Goal: Transaction & Acquisition: Purchase product/service

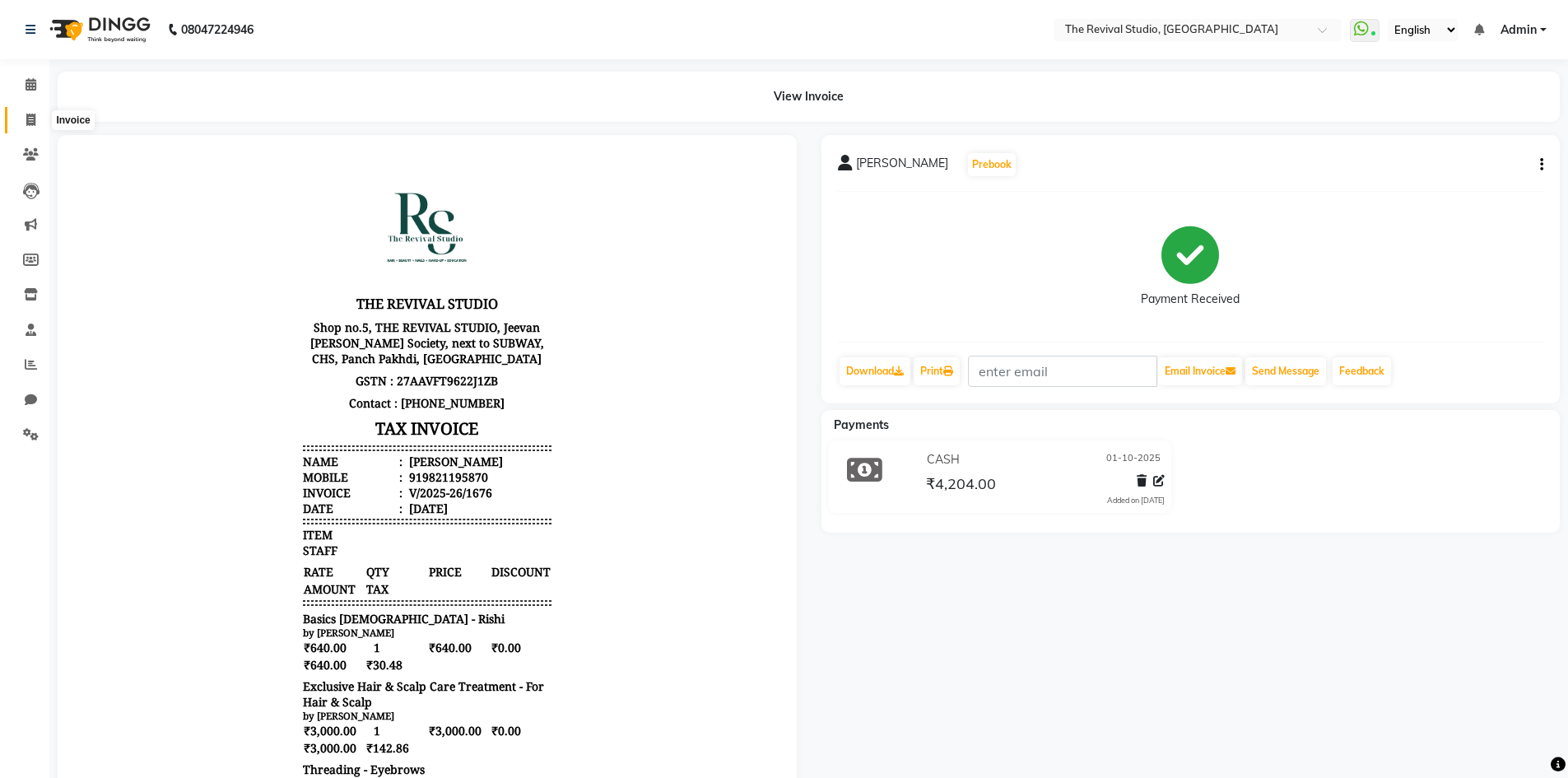
click at [36, 122] on icon at bounding box center [30, 119] width 9 height 13
select select "7991"
select select "service"
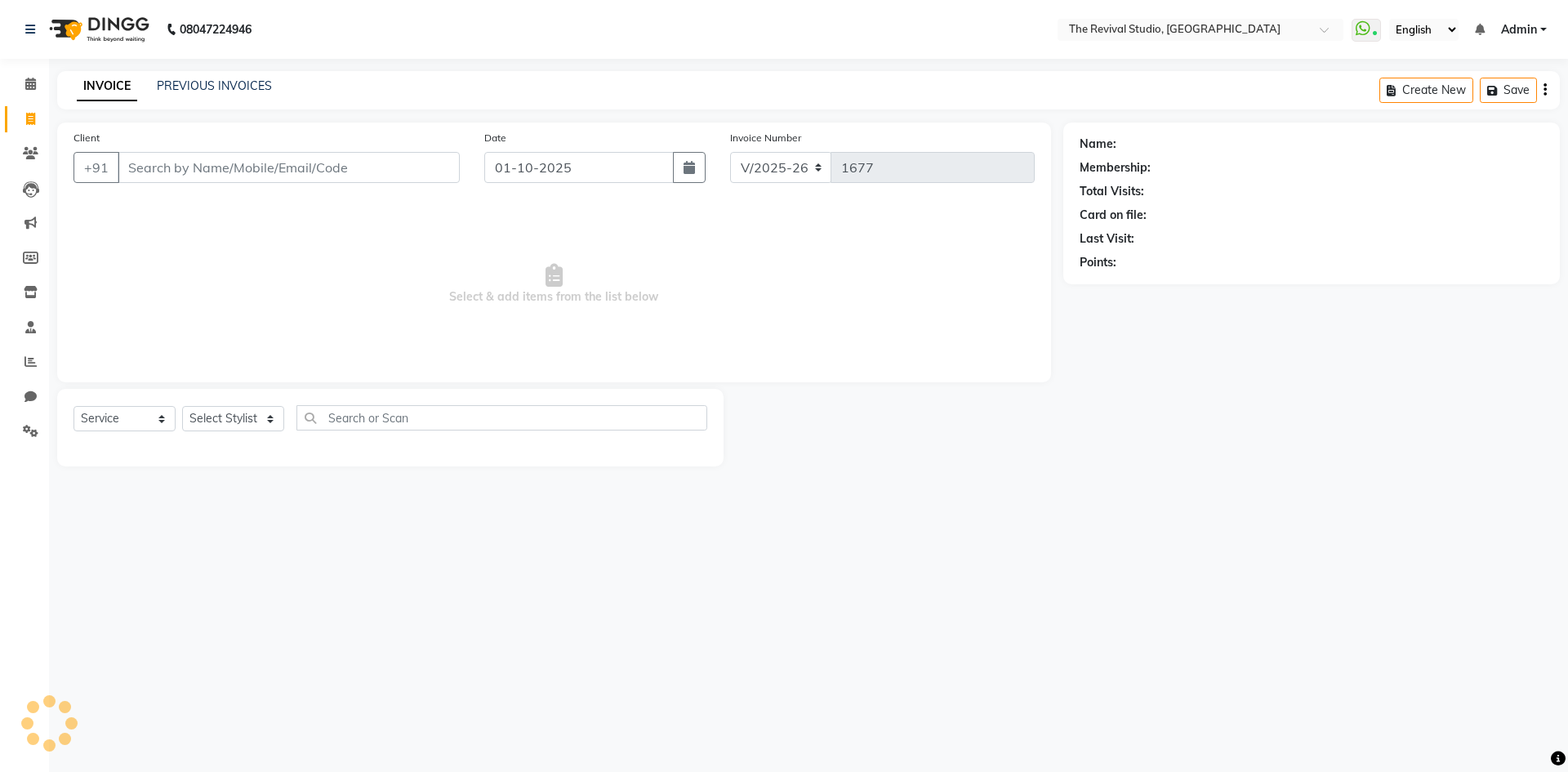
click at [154, 179] on input "Client" at bounding box center [288, 167] width 342 height 31
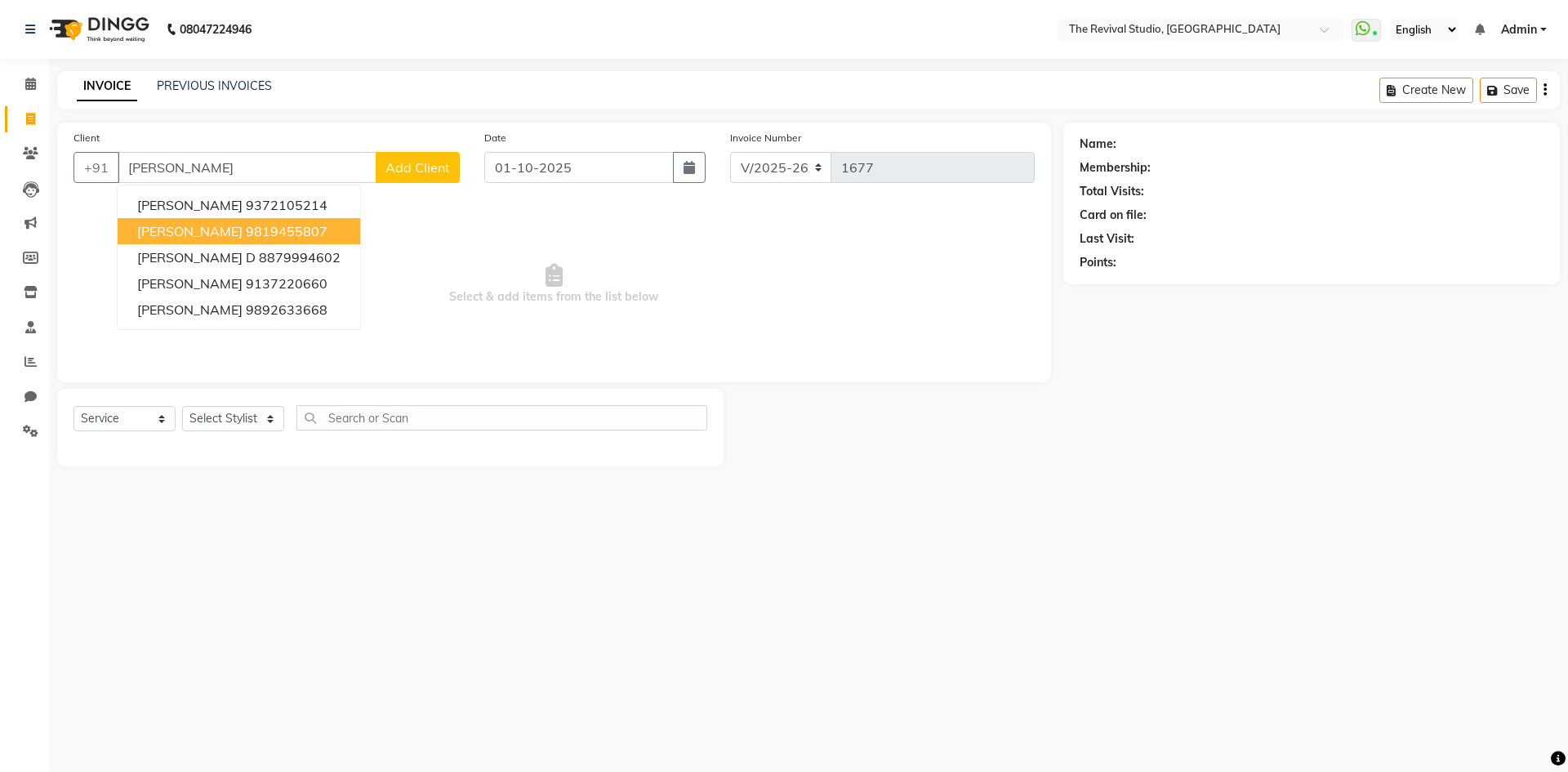
click at [328, 235] on ngb-highlight "9819455807" at bounding box center [286, 231] width 82 height 16
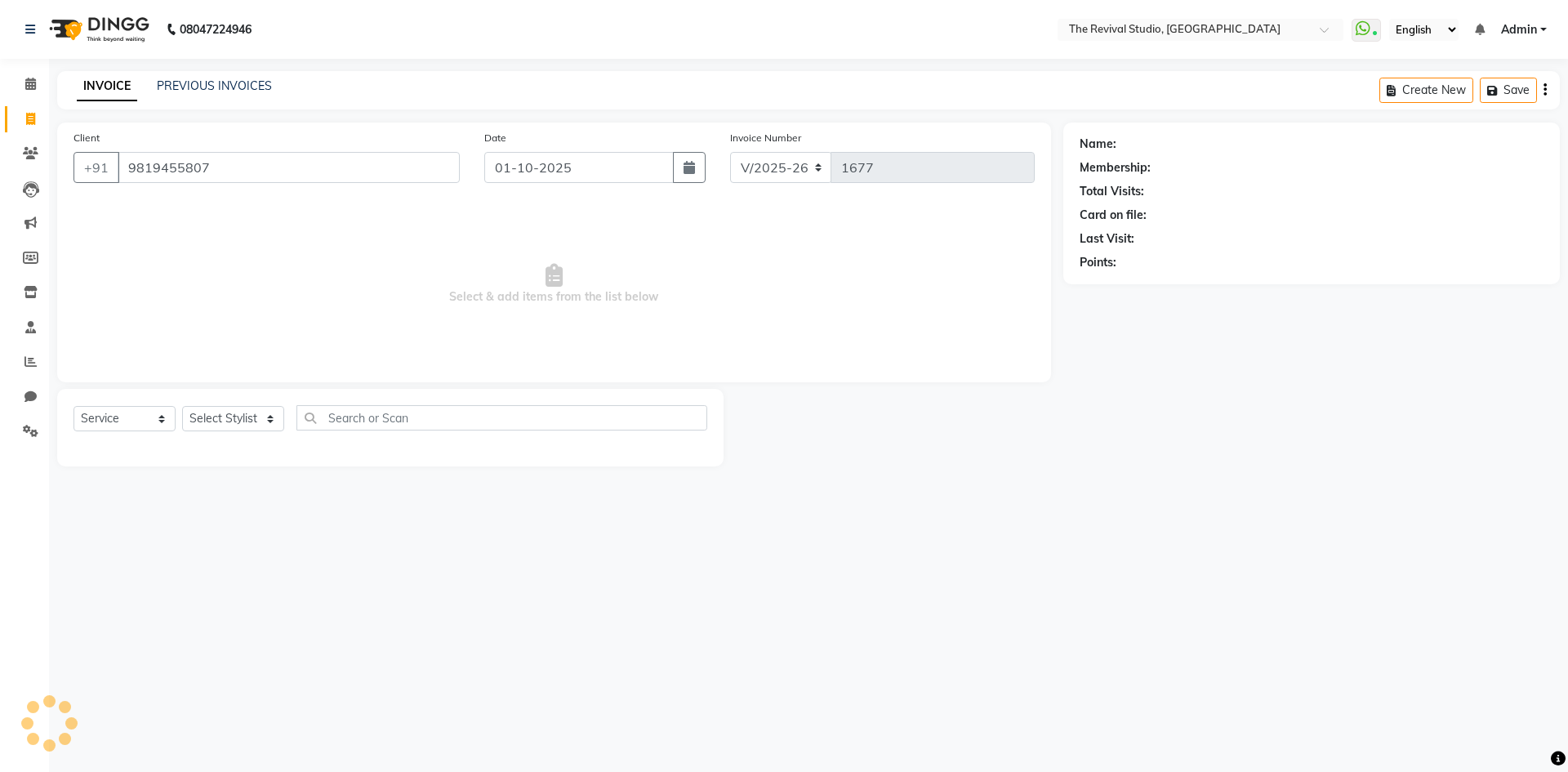
type input "9819455807"
select select "1: Object"
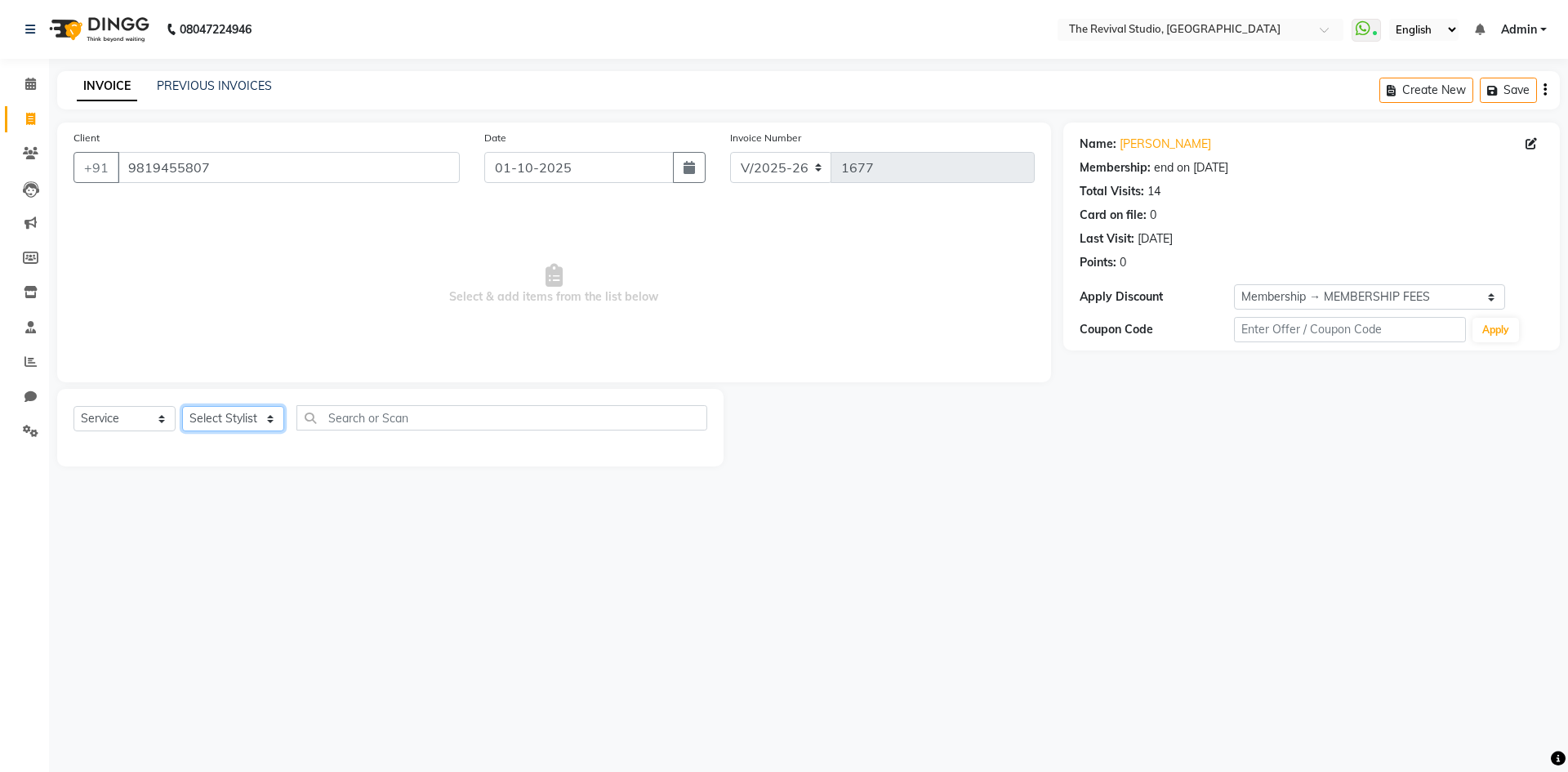
click at [261, 426] on select "Select Stylist BHARTI [PERSON_NAME] Dingg GAYATRI [PERSON_NAME] [PERSON_NAME] R…" at bounding box center [233, 418] width 102 height 25
select select "76739"
click at [182, 406] on select "Select Stylist BHARTI [PERSON_NAME] Dingg GAYATRI [PERSON_NAME] [PERSON_NAME] R…" at bounding box center [233, 418] width 102 height 25
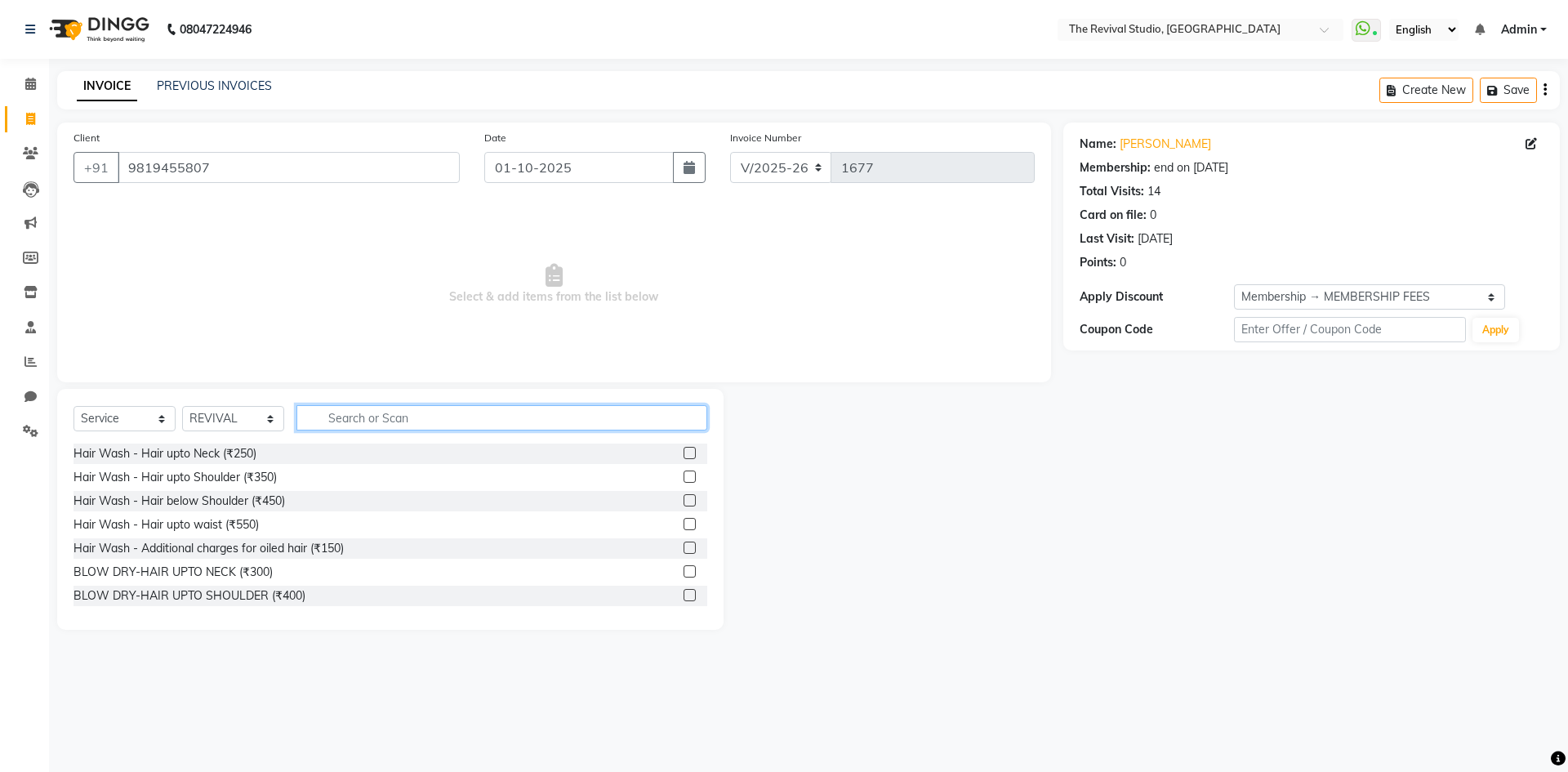
click at [368, 406] on input "text" at bounding box center [501, 417] width 411 height 25
type input "WASH"
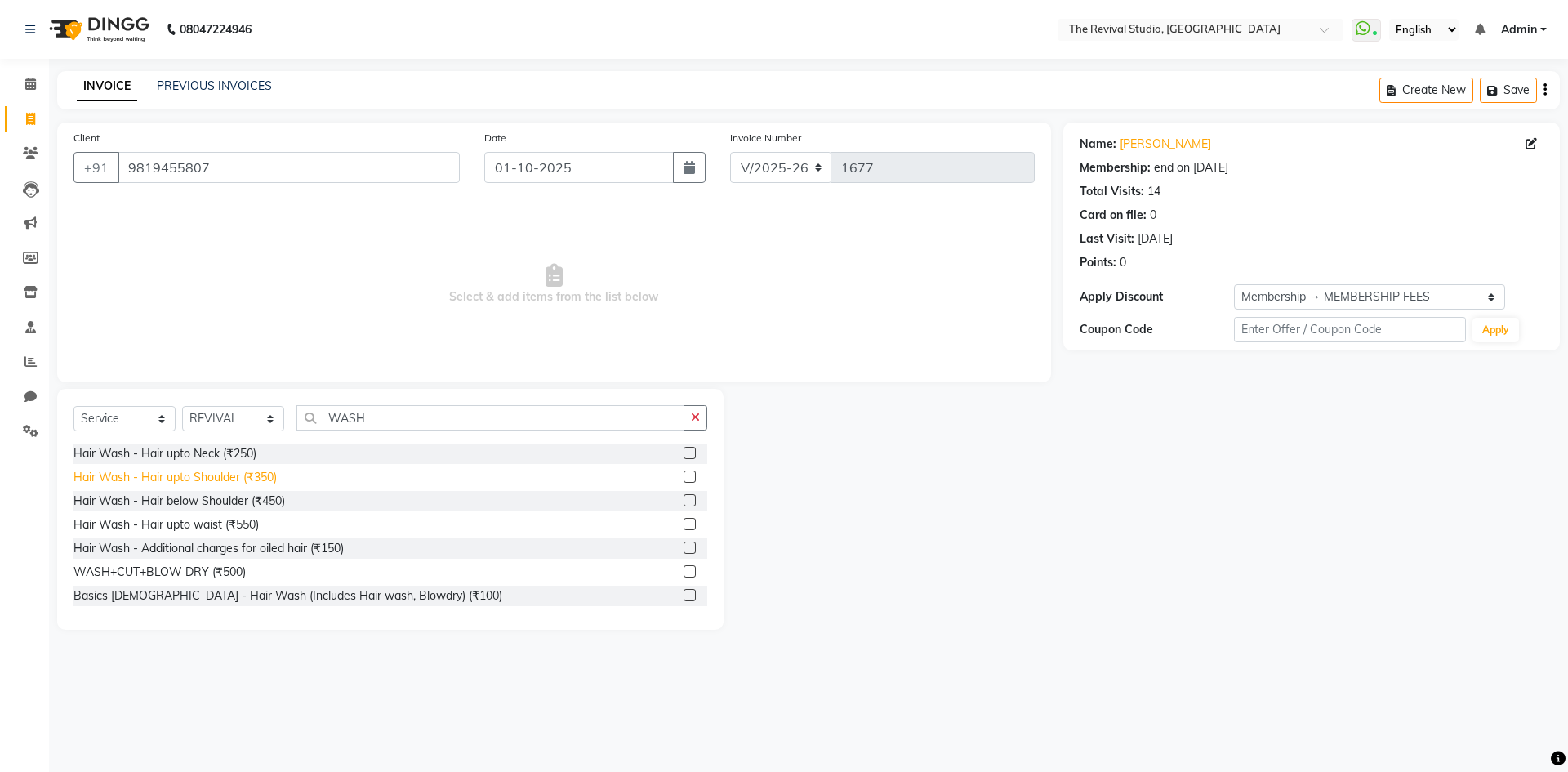
click at [268, 472] on div "Hair Wash - Hair upto Shoulder (₹350)" at bounding box center [175, 478] width 204 height 17
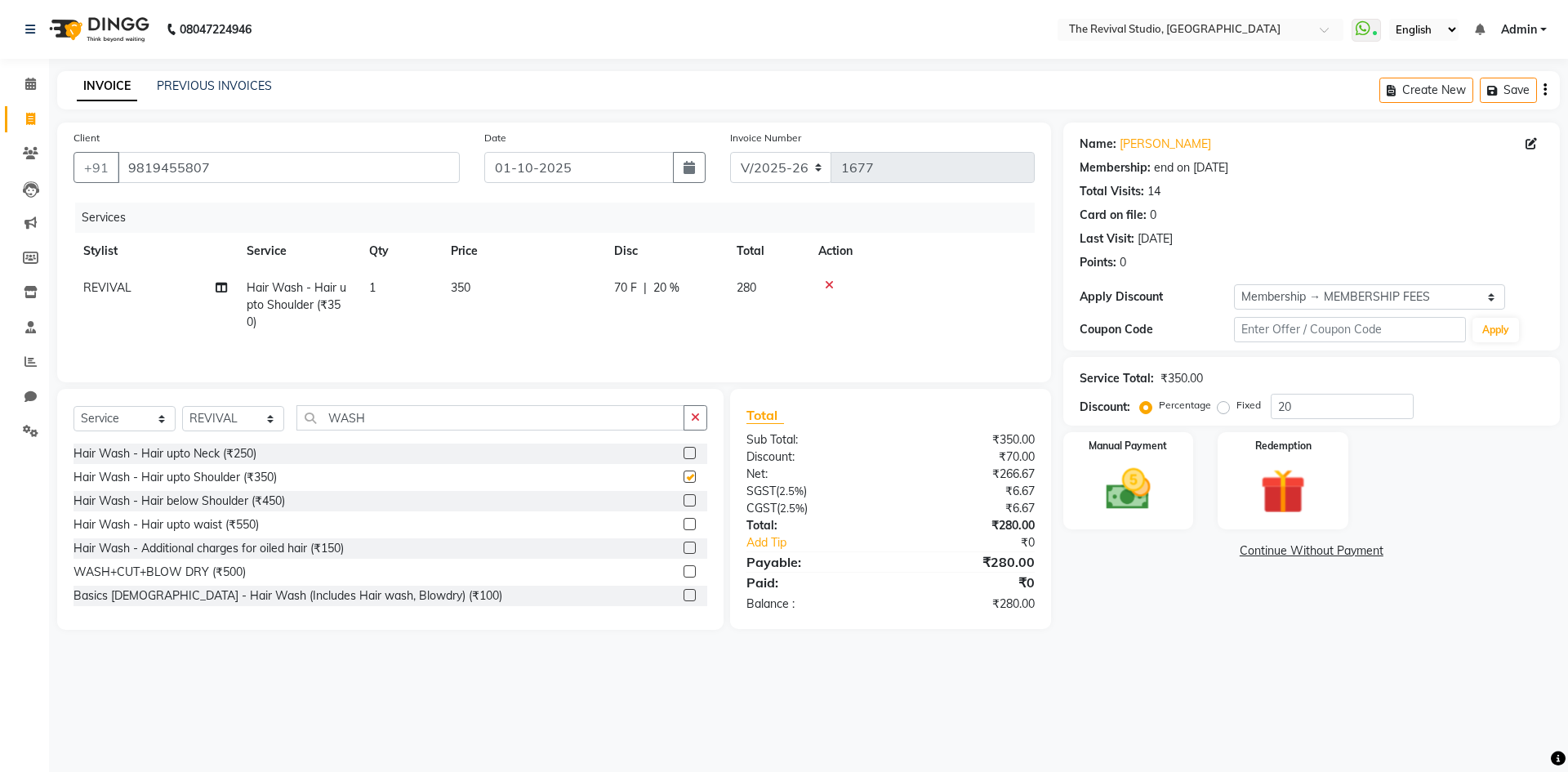
checkbox input "false"
click at [1154, 449] on label "Manual Payment" at bounding box center [1128, 444] width 82 height 15
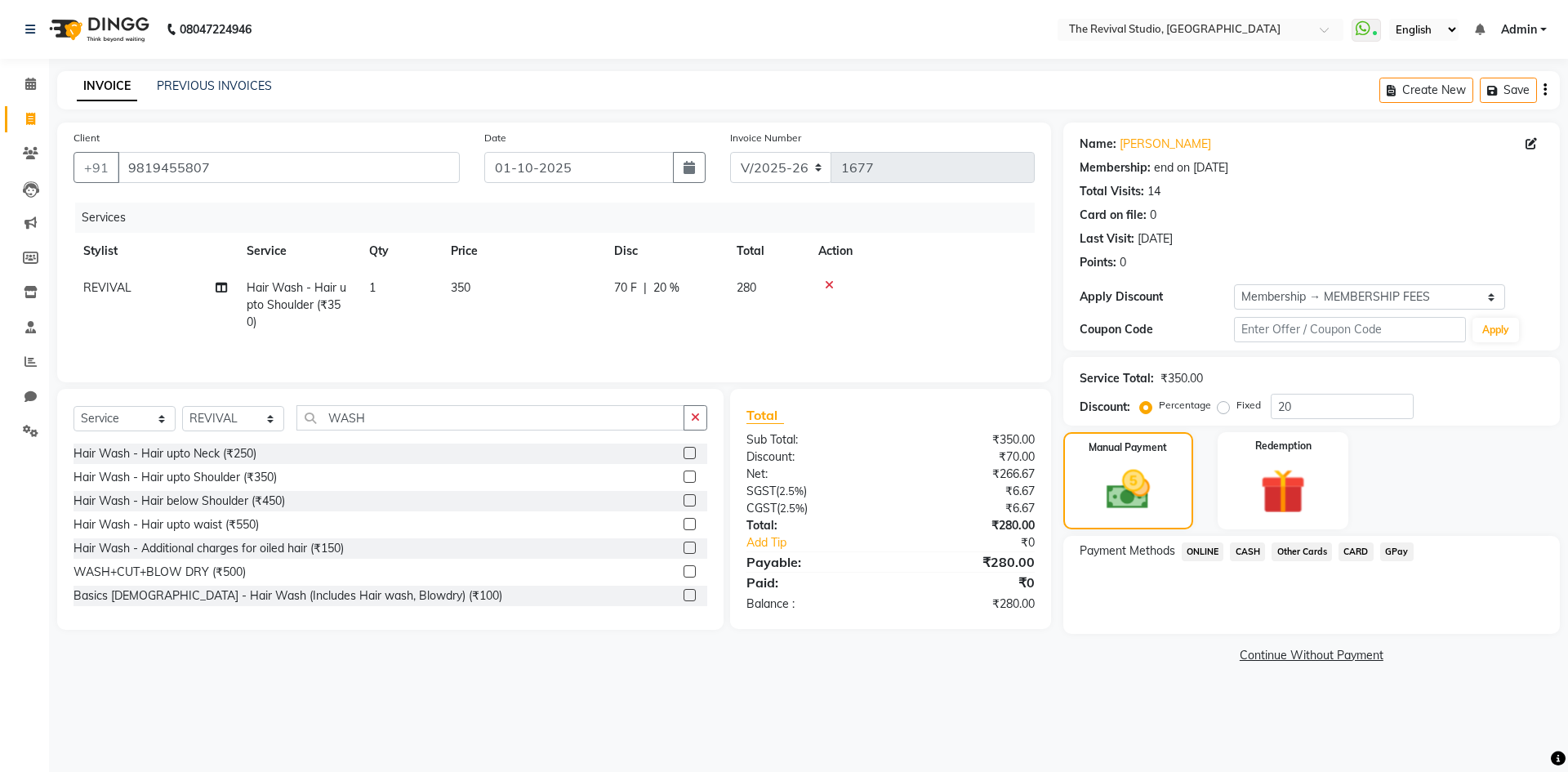
click at [1246, 557] on span "CASH" at bounding box center [1247, 552] width 36 height 19
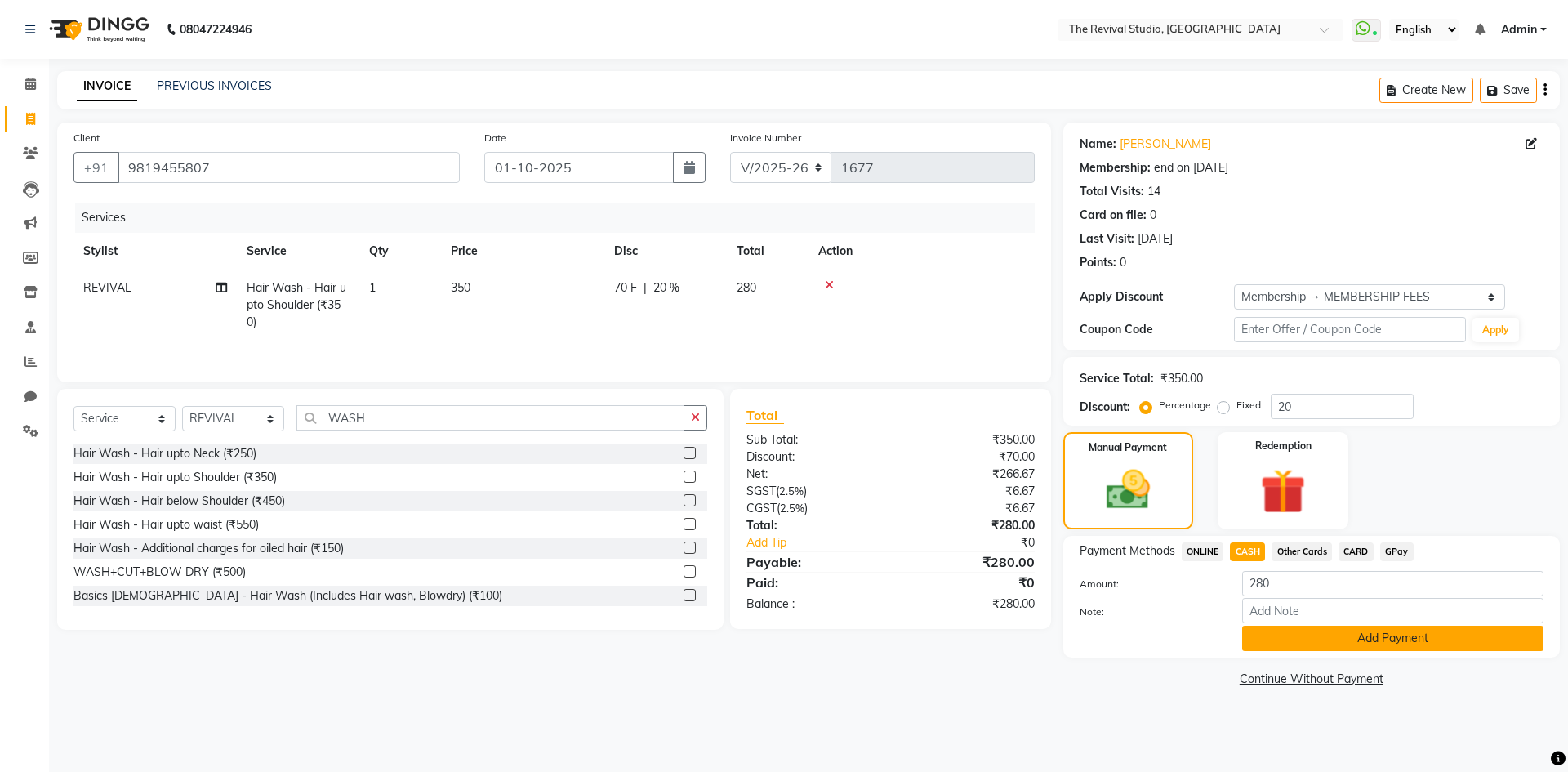
click at [1332, 638] on button "Add Payment" at bounding box center [1392, 638] width 301 height 25
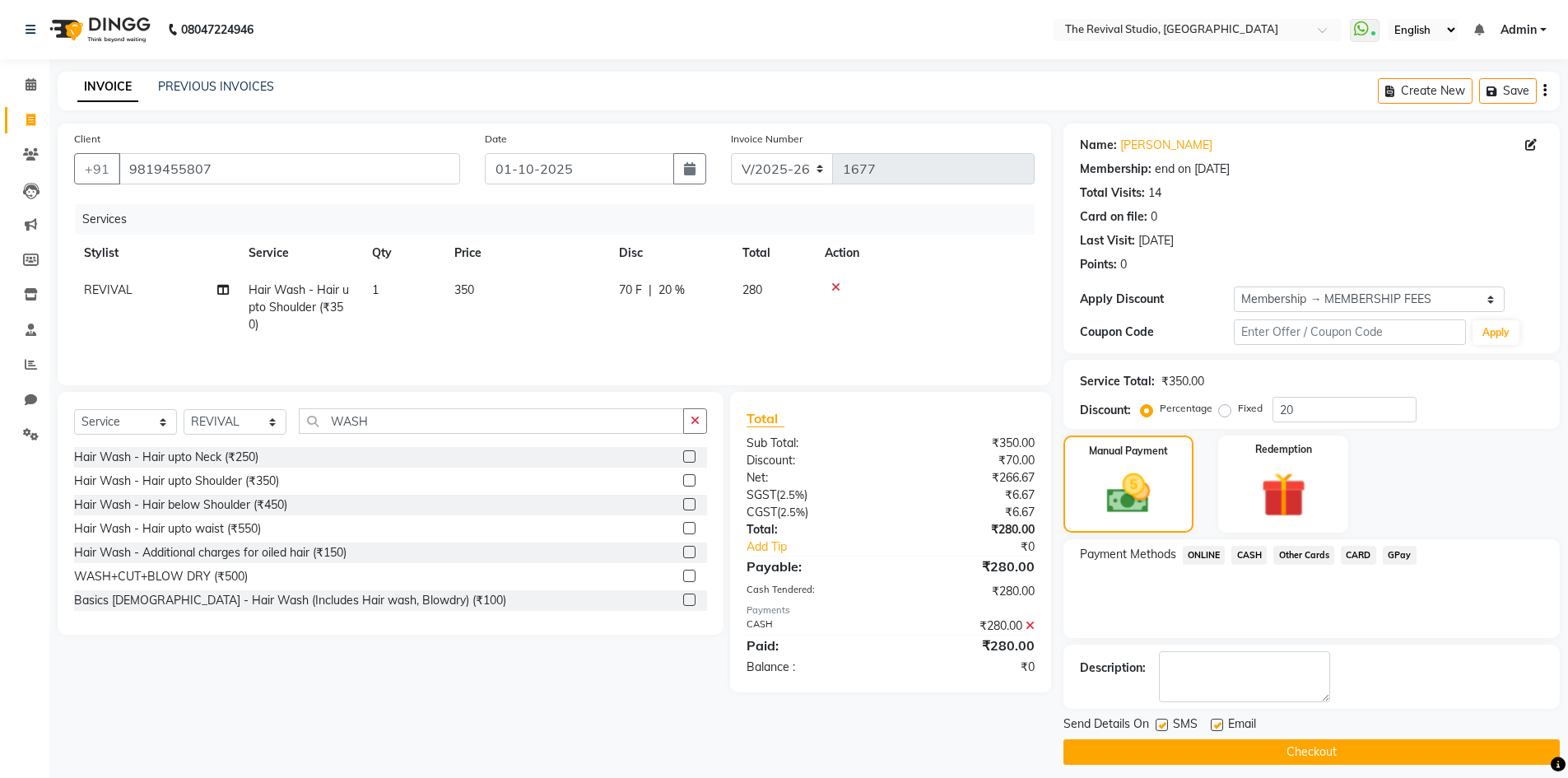
click at [1332, 757] on button "Checkout" at bounding box center [1311, 752] width 496 height 25
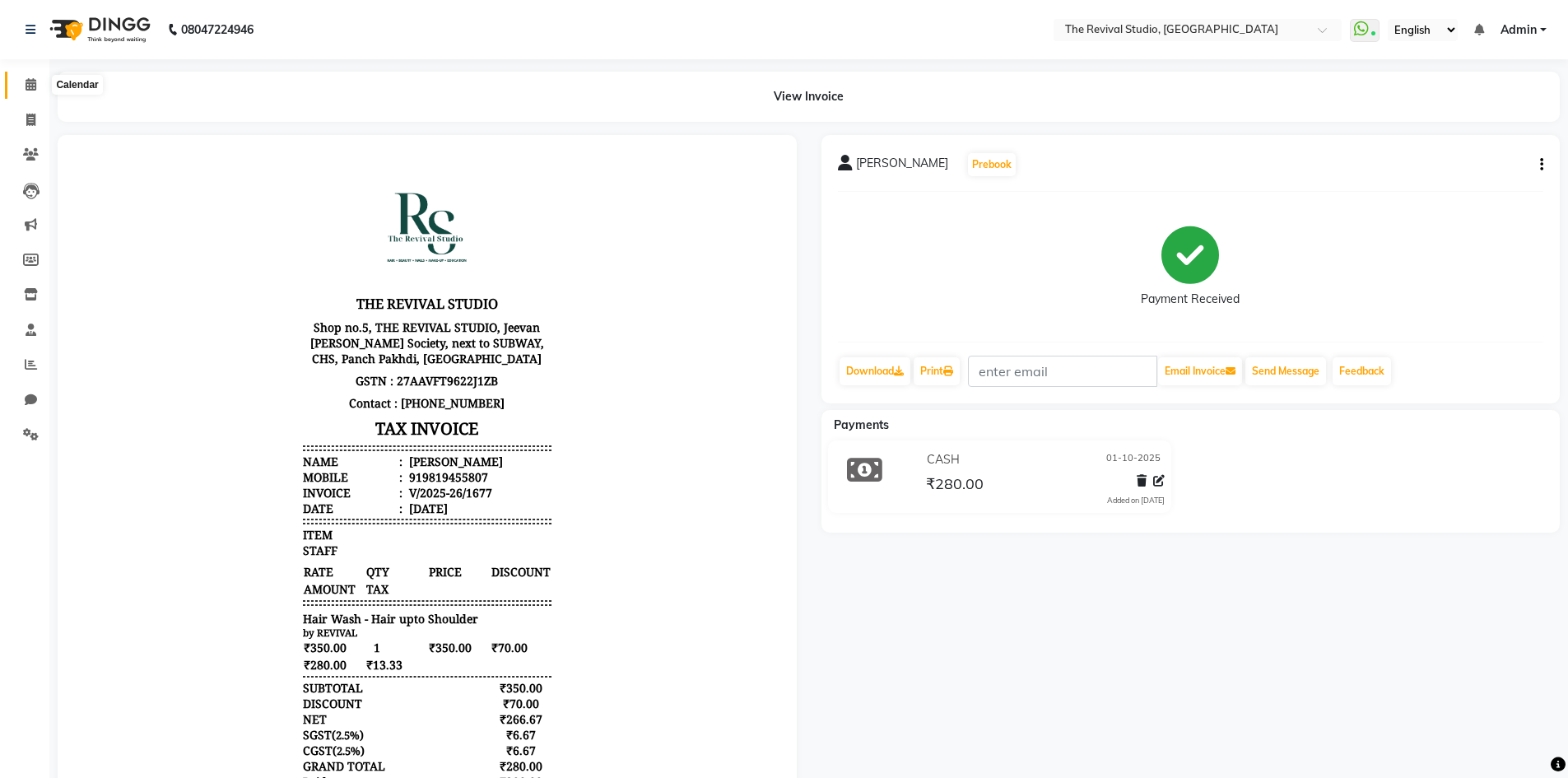
drag, startPoint x: 30, startPoint y: 80, endPoint x: 69, endPoint y: 90, distance: 40.3
click at [30, 80] on icon at bounding box center [30, 84] width 11 height 13
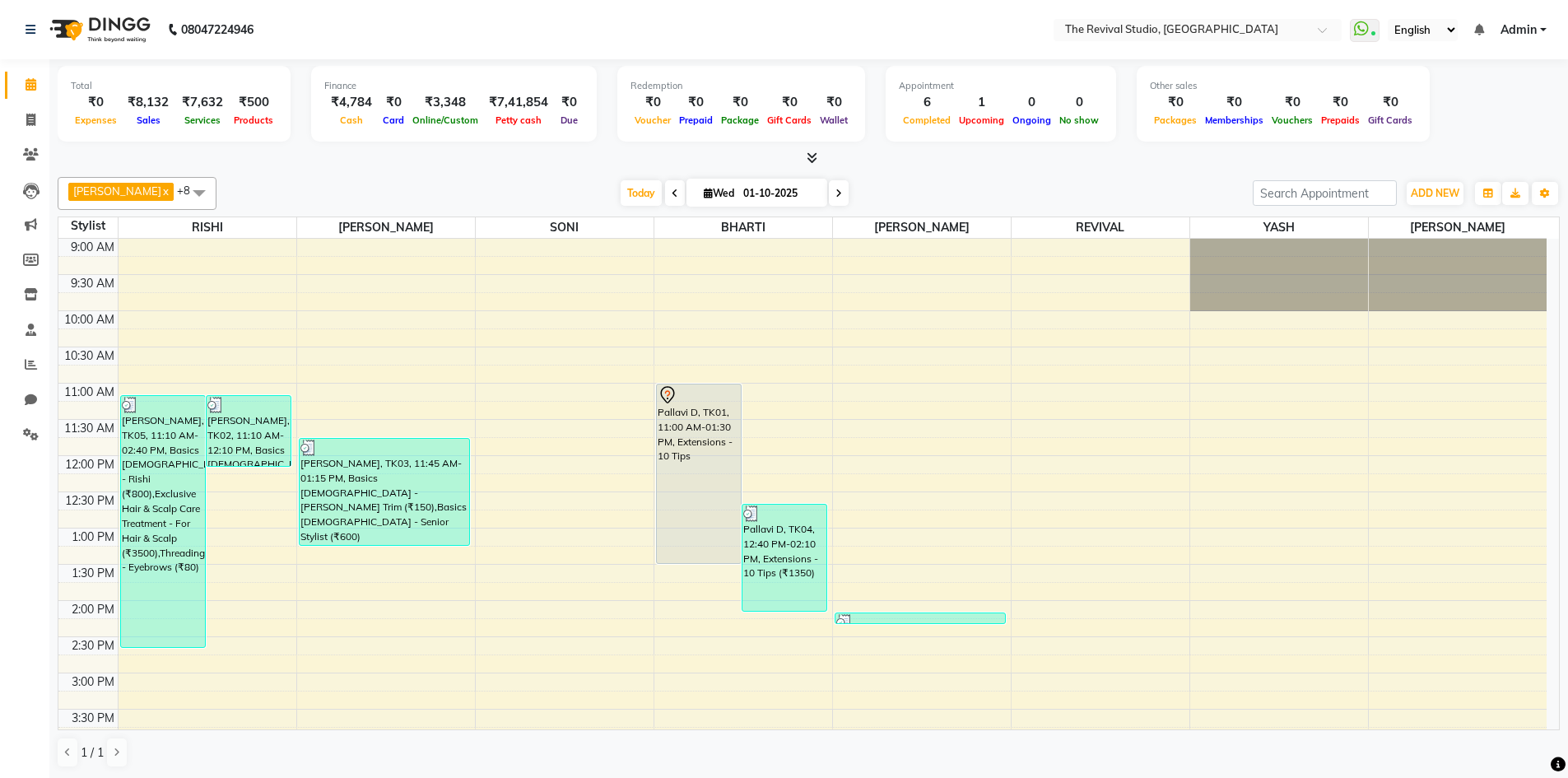
click at [742, 193] on input "01-10-2025" at bounding box center [779, 193] width 82 height 24
select select "10"
select select "2025"
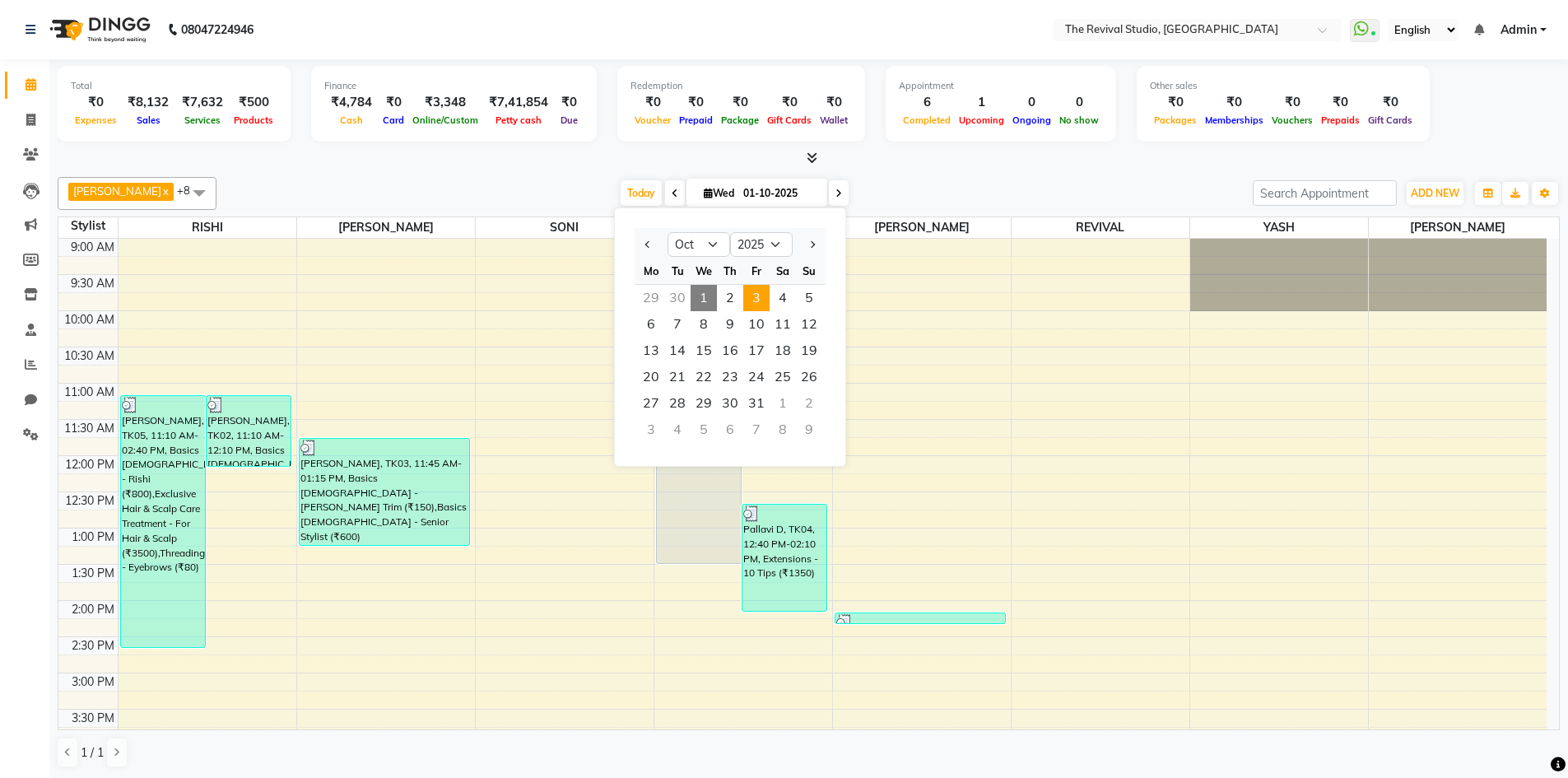
click at [755, 297] on span "3" at bounding box center [756, 297] width 26 height 26
type input "03-10-2025"
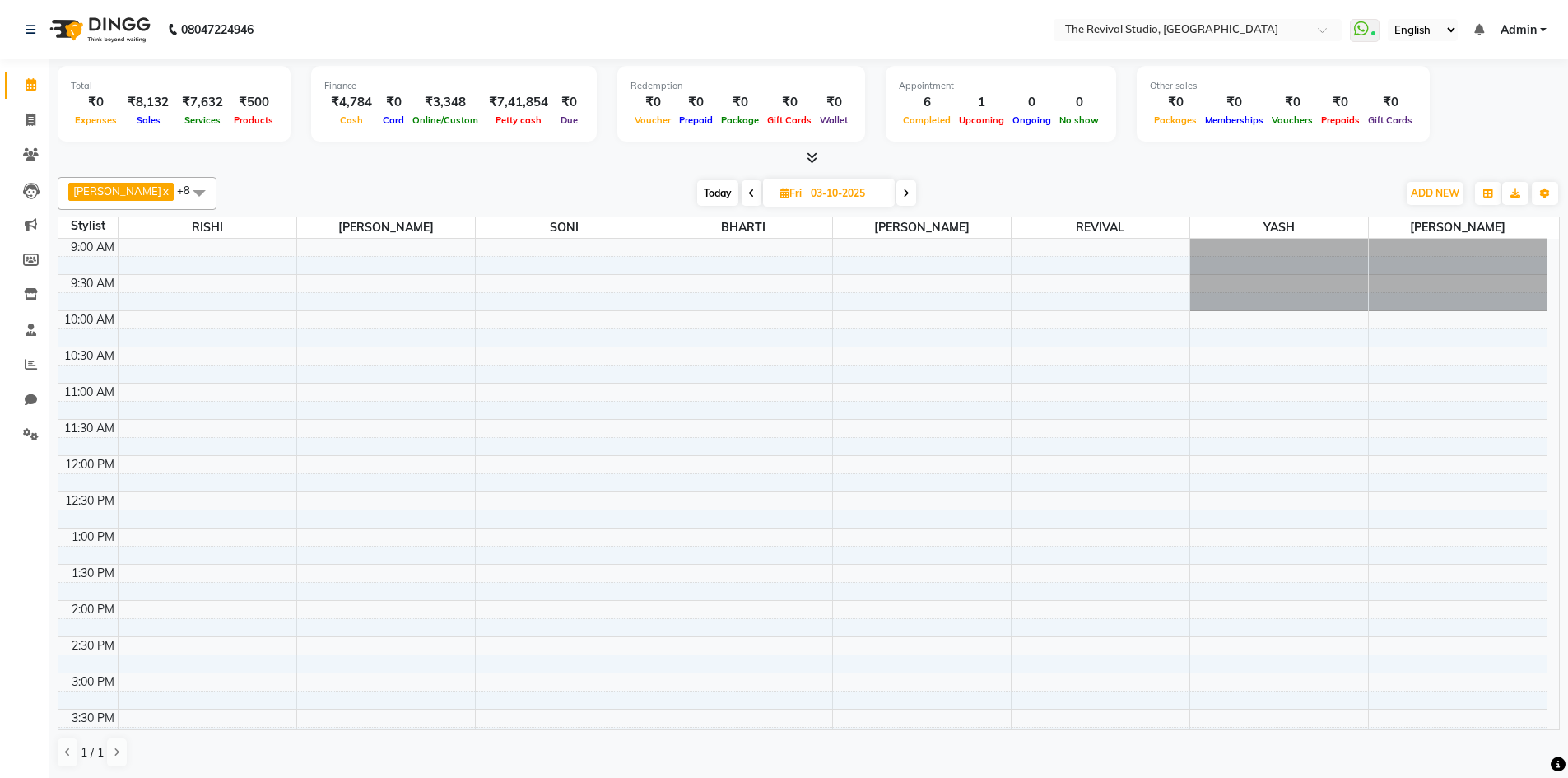
click at [345, 390] on div "9:00 AM 9:30 AM 10:00 AM 10:30 AM 11:00 AM 11:30 AM 12:00 PM 12:30 PM 1:00 PM 1…" at bounding box center [802, 708] width 1489 height 941
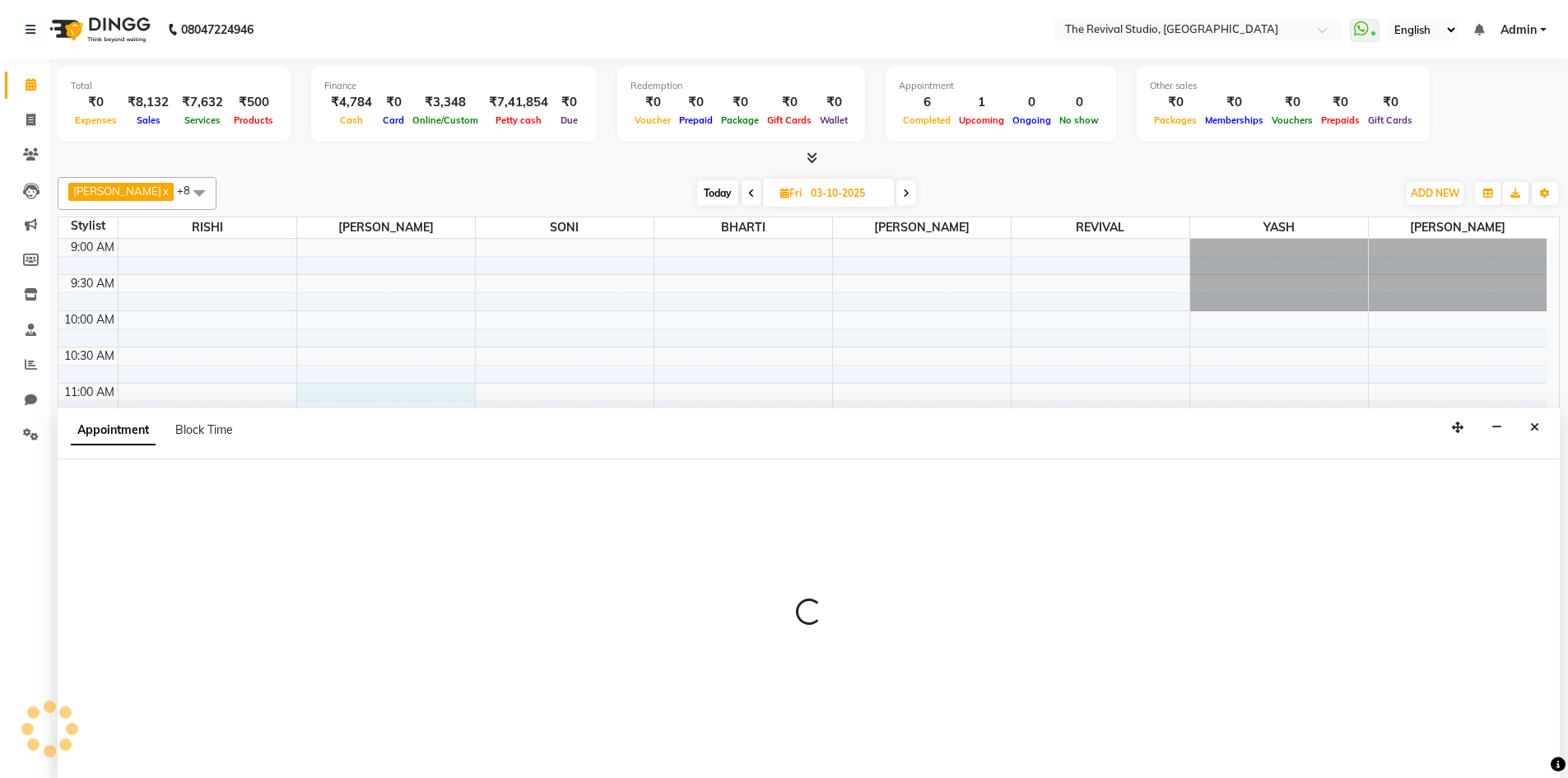
scroll to position [1, 0]
select select "76730"
select select "tentative"
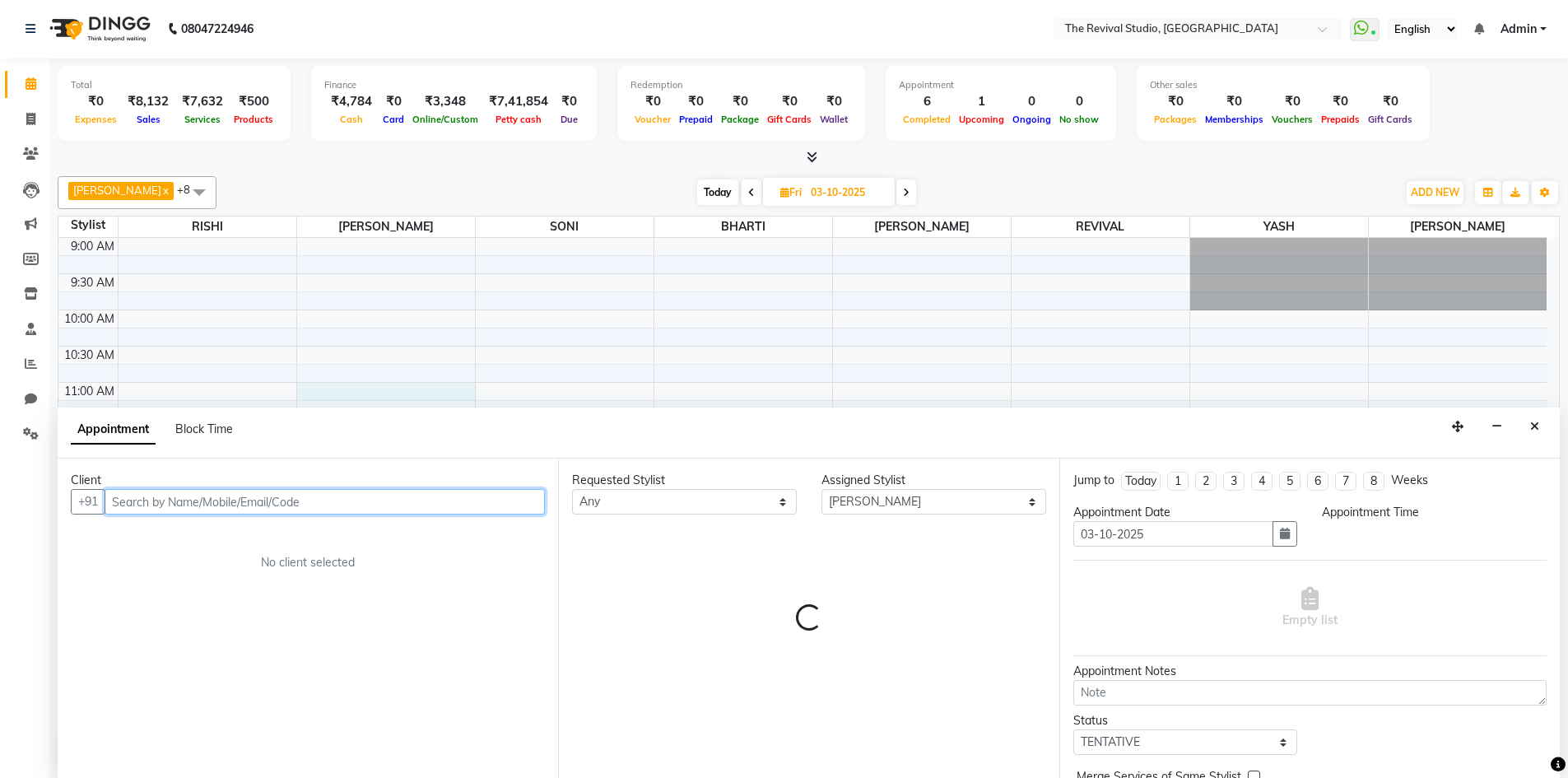
select select "660"
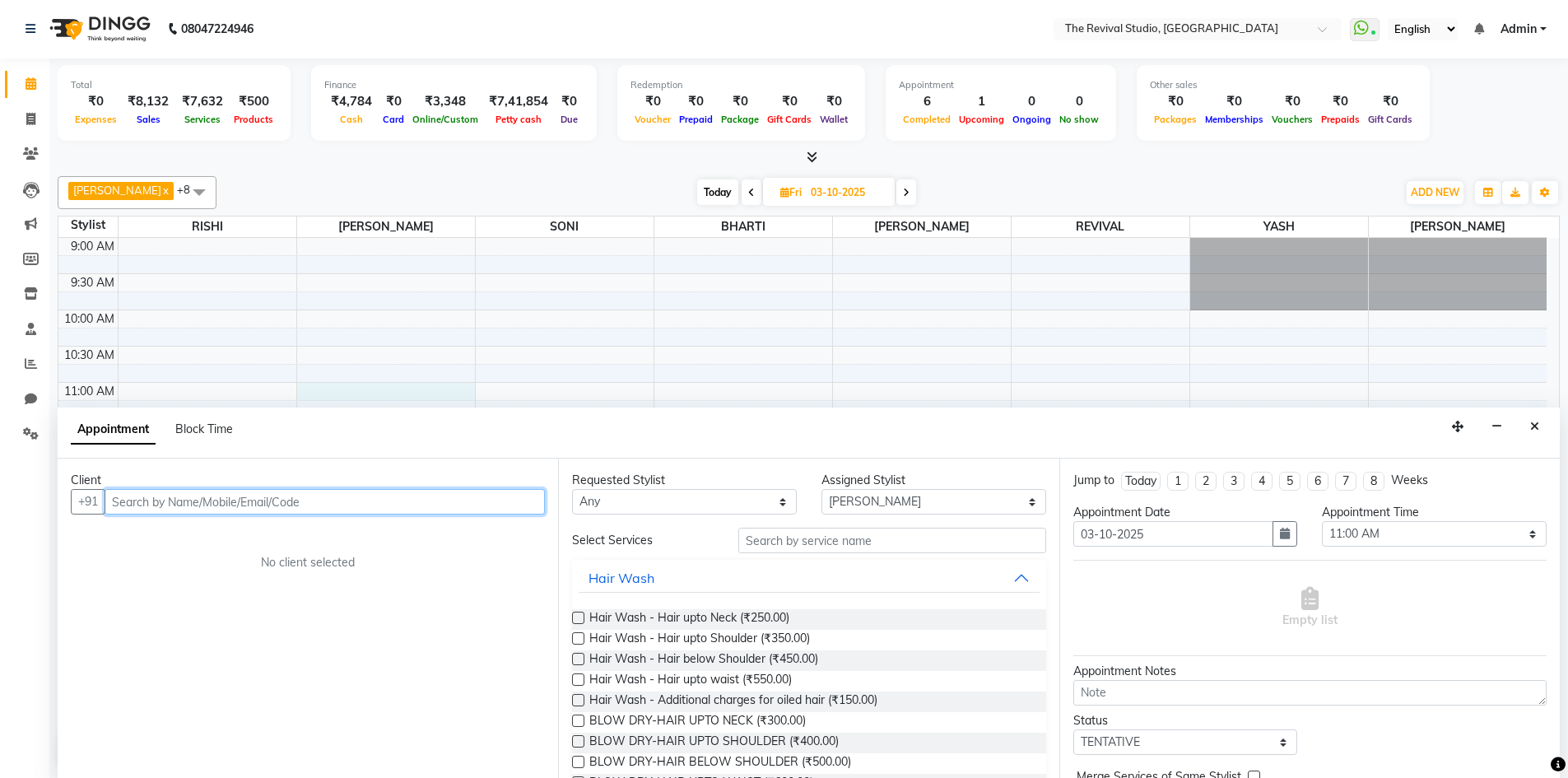
click at [269, 506] on input "text" at bounding box center [325, 502] width 440 height 25
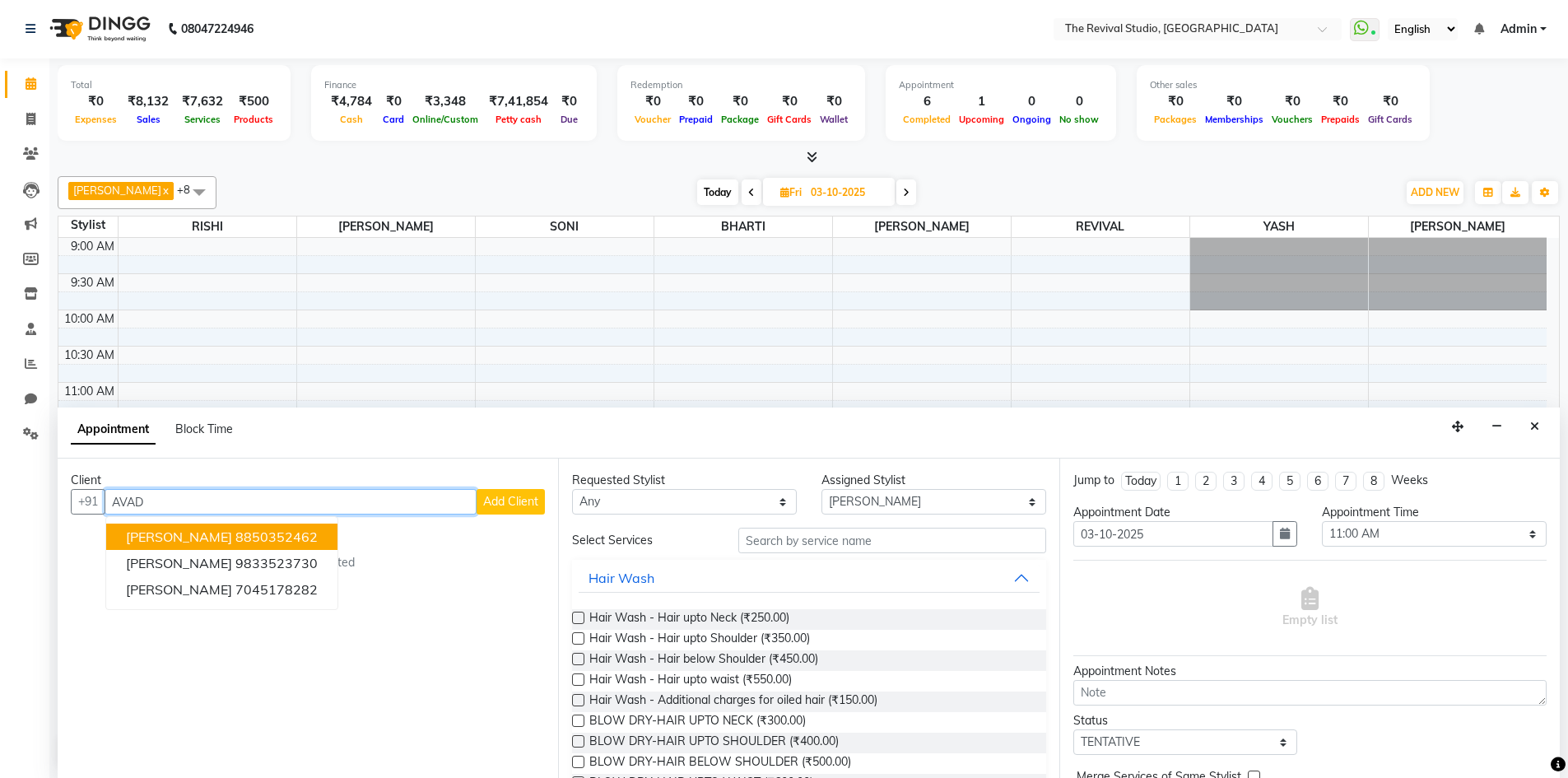
drag, startPoint x: 264, startPoint y: 535, endPoint x: 297, endPoint y: 535, distance: 33.0
click at [265, 535] on button "[PERSON_NAME] 8850352462" at bounding box center [222, 536] width 232 height 26
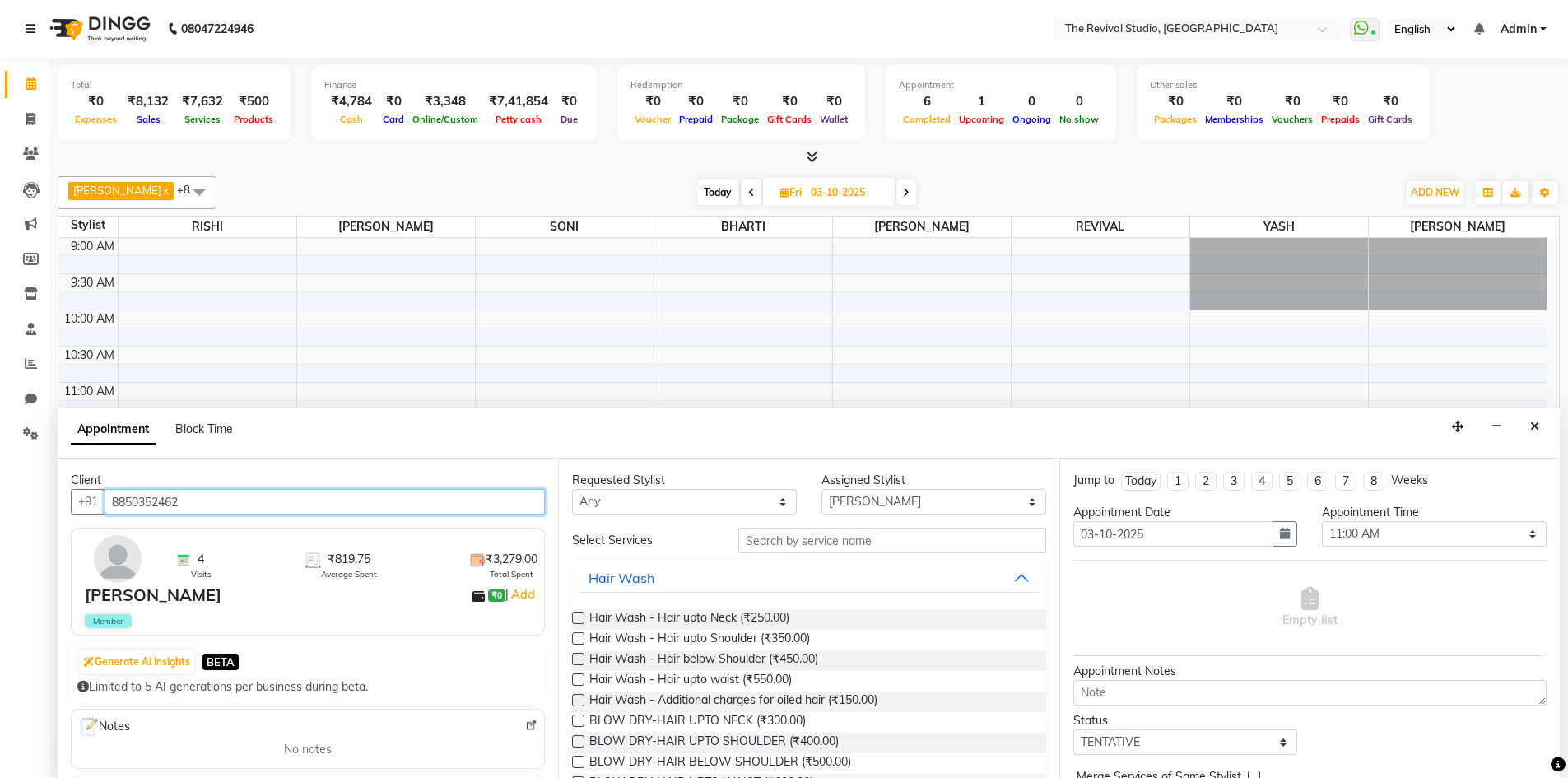
type input "8850352462"
click at [655, 503] on select "Any BHARTI Dingg [PERSON_NAME] [PERSON_NAME] REVIVAL [PERSON_NAME]" at bounding box center [684, 502] width 225 height 25
select select "76730"
click at [572, 489] on select "Any BHARTI Dingg [PERSON_NAME] [PERSON_NAME] REVIVAL [PERSON_NAME]" at bounding box center [684, 502] width 225 height 25
click at [848, 544] on input "text" at bounding box center [893, 540] width 308 height 25
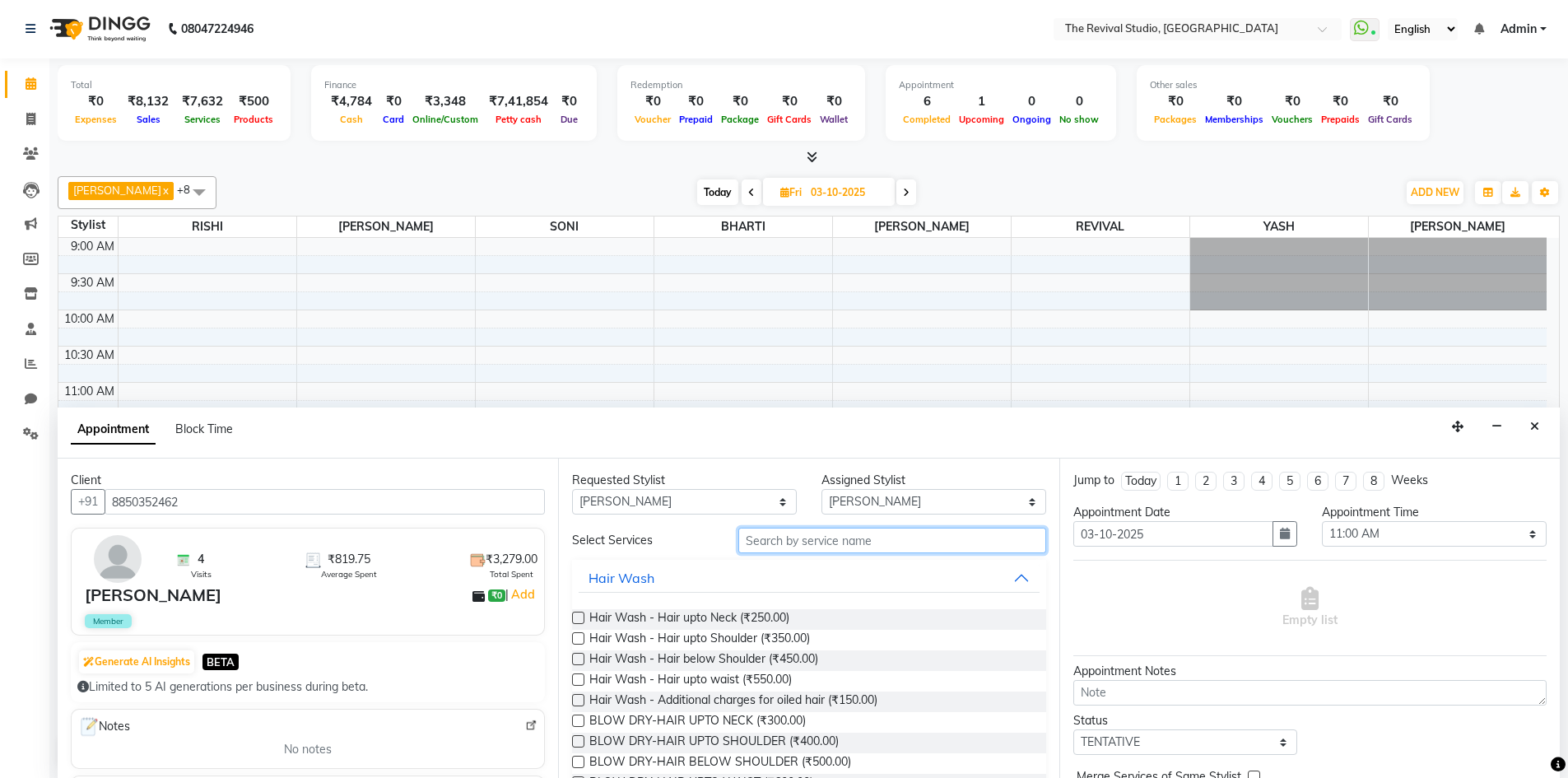
type input "C"
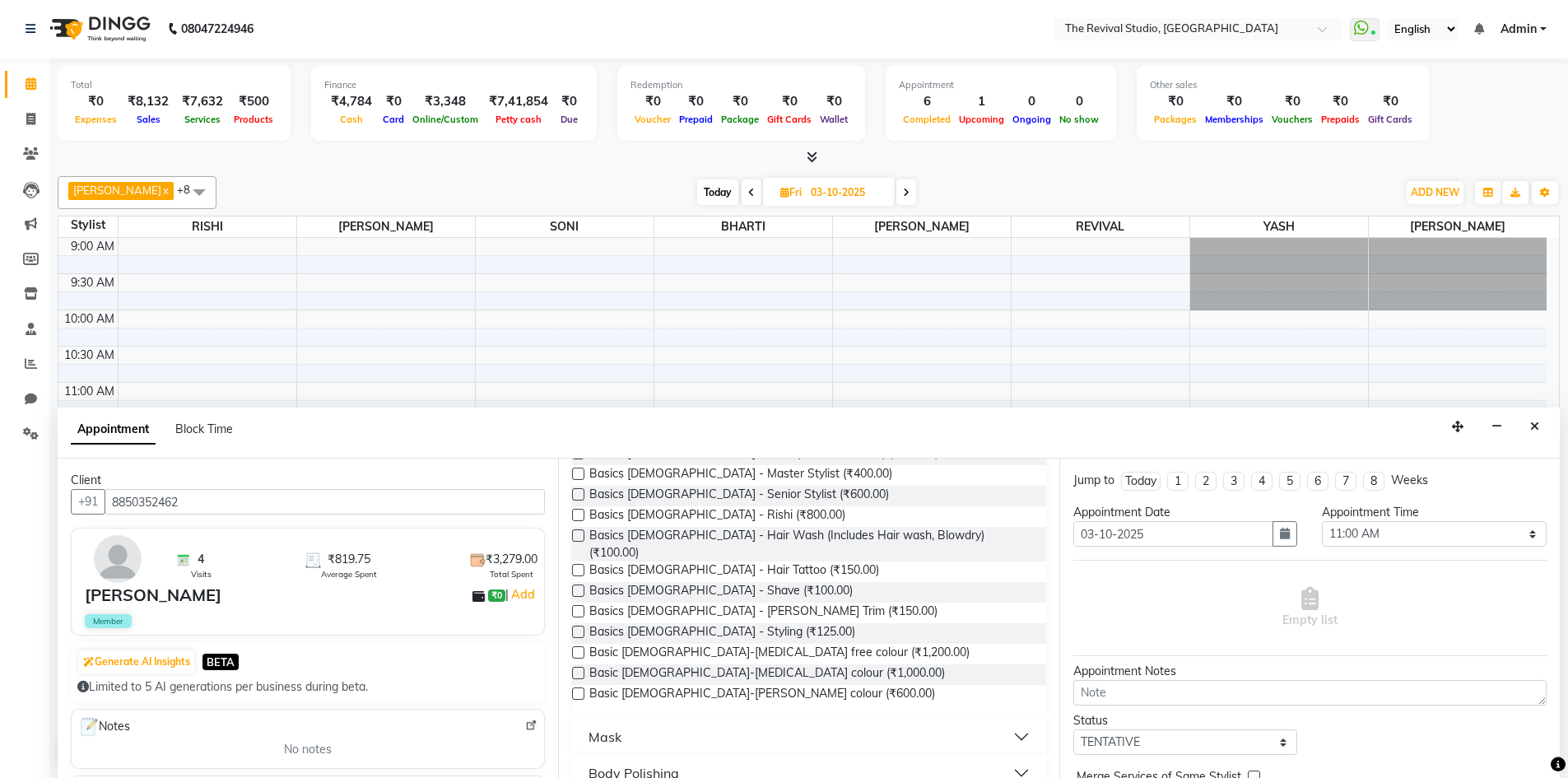
scroll to position [82, 0]
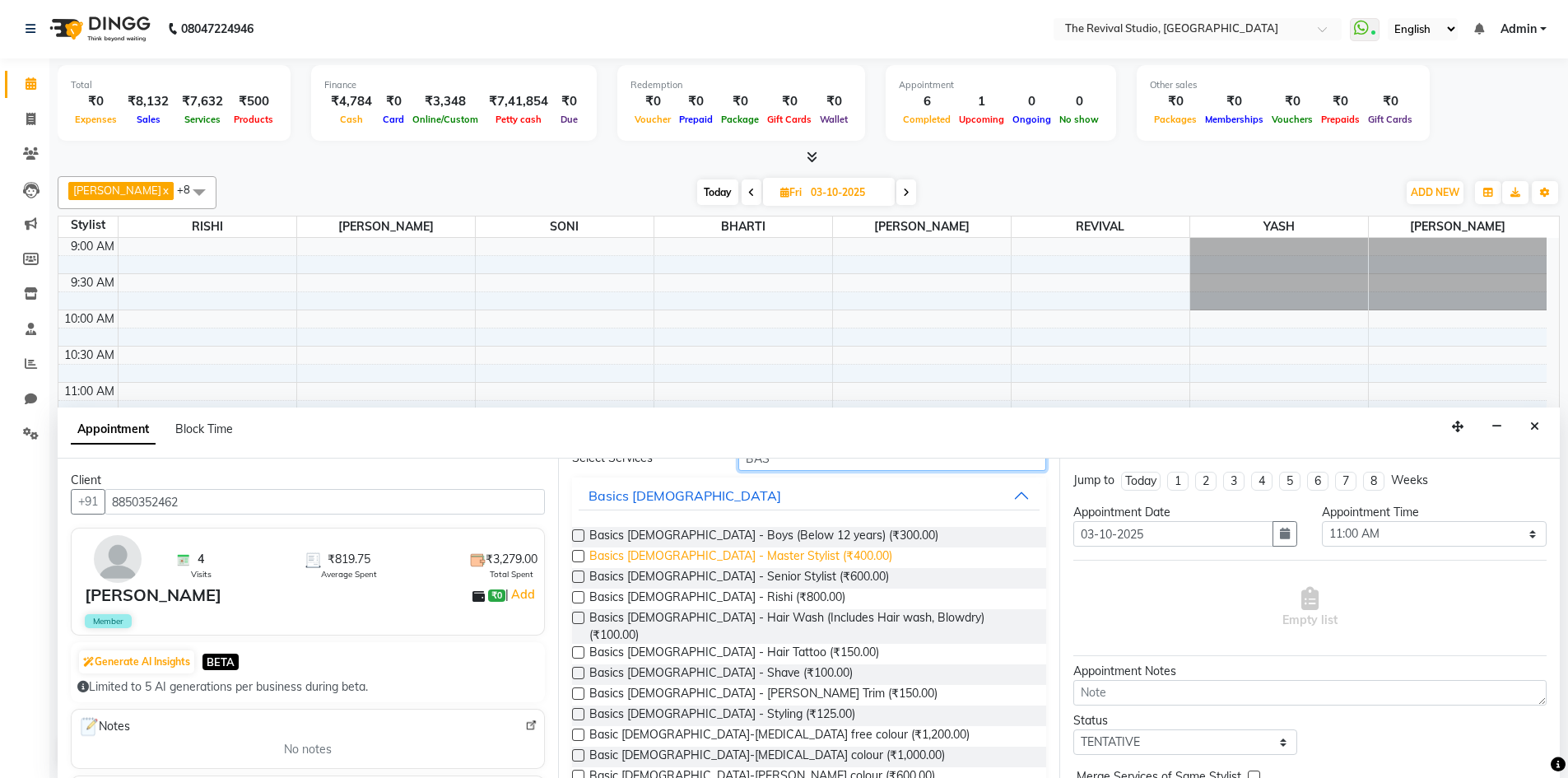
type input "BAS"
click at [779, 553] on span "Basics [DEMOGRAPHIC_DATA] - Master Stylist (₹400.00)" at bounding box center [740, 557] width 303 height 20
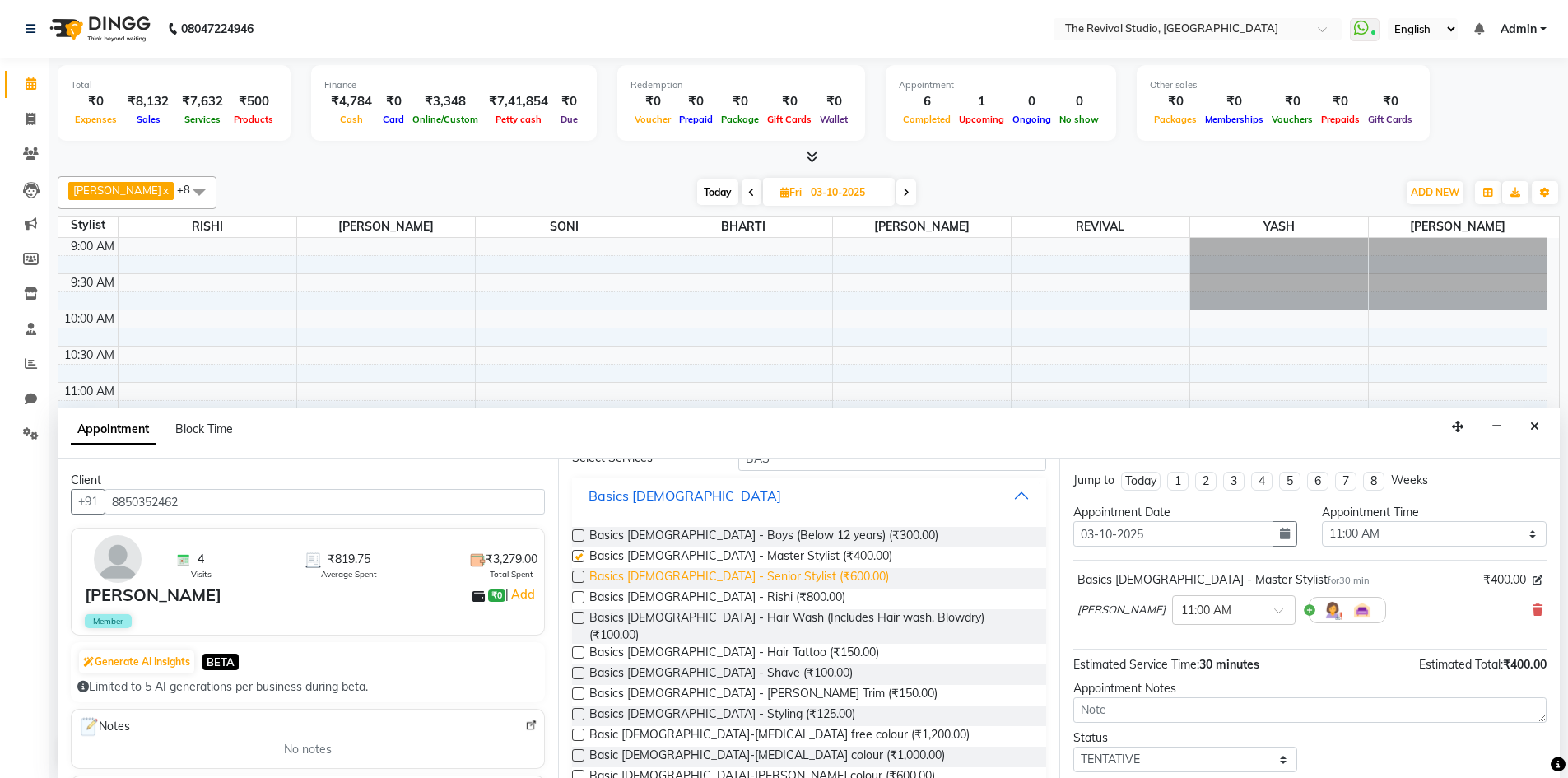
checkbox input "false"
click at [729, 685] on span "Basics [DEMOGRAPHIC_DATA] - [PERSON_NAME] Trim (₹150.00)" at bounding box center [763, 695] width 348 height 20
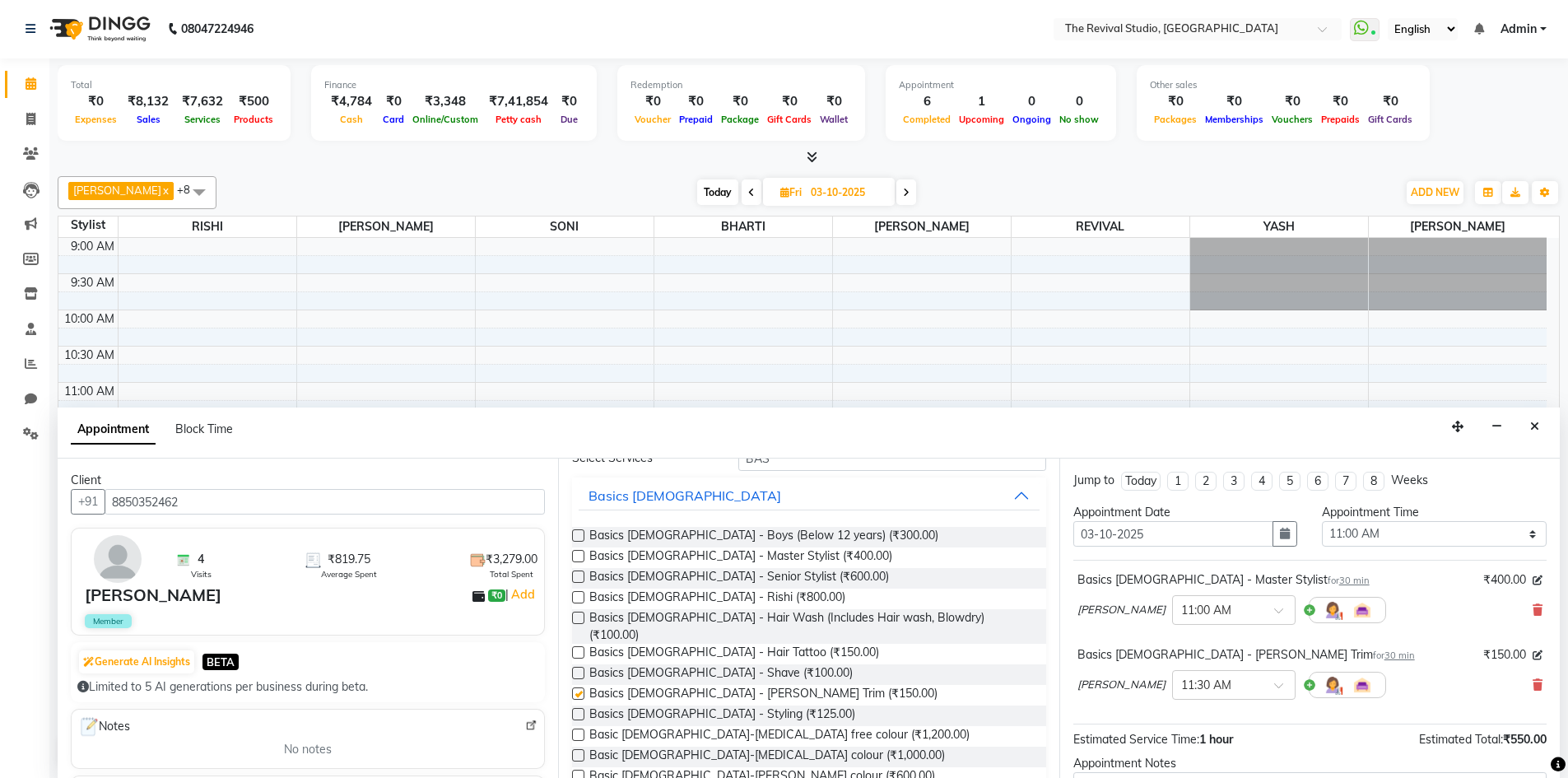
checkbox input "false"
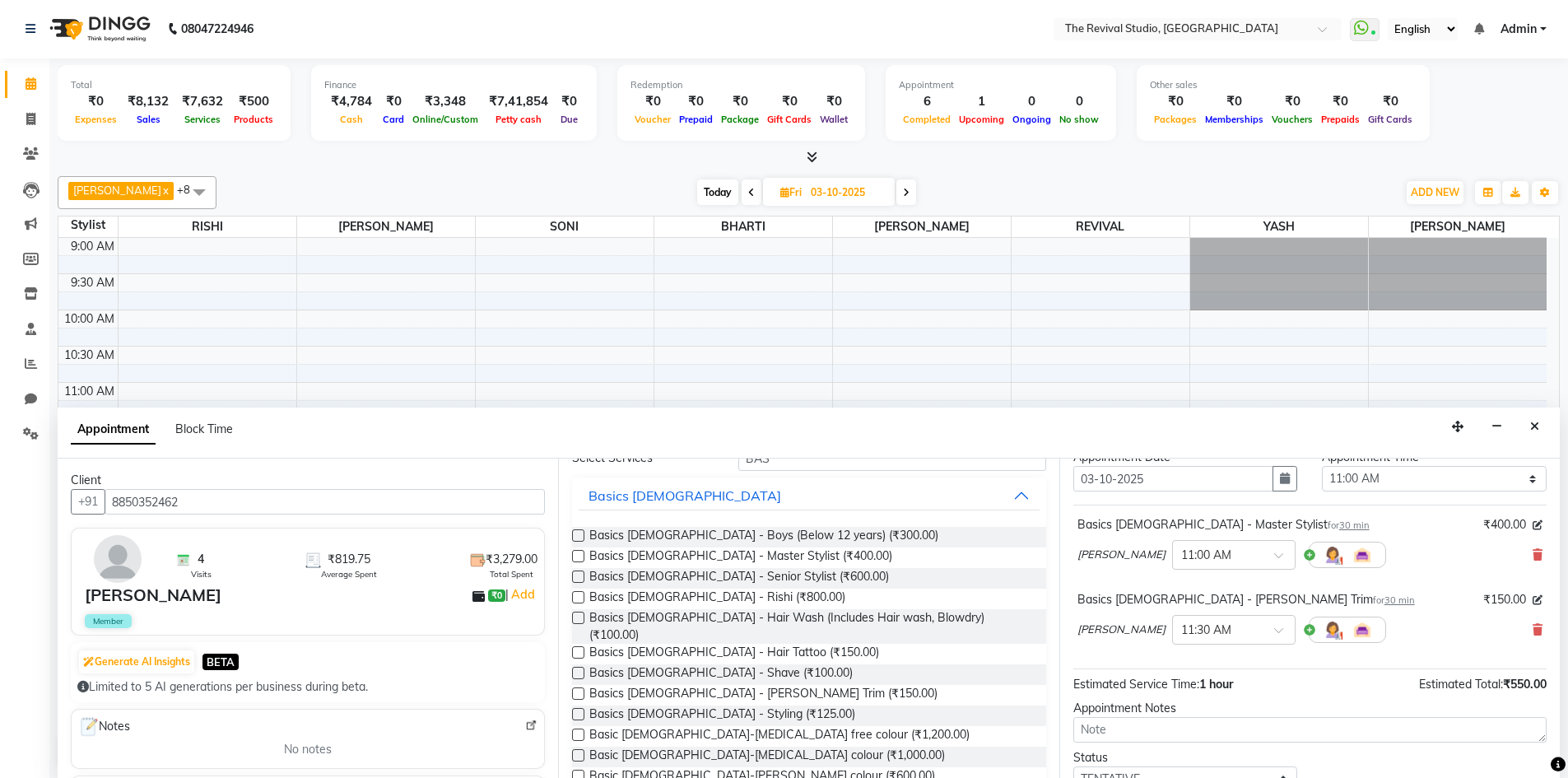
scroll to position [165, 0]
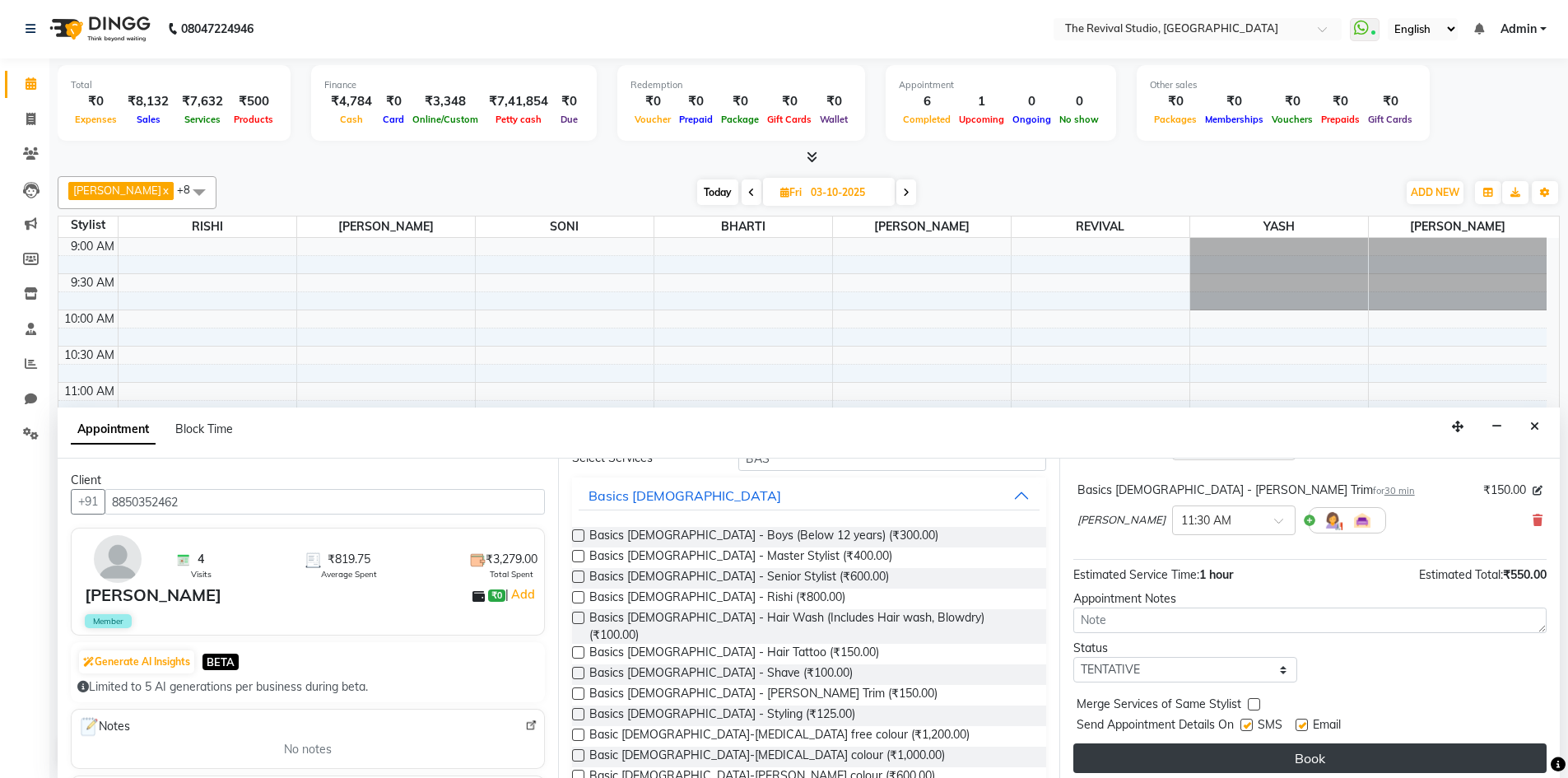
click at [1189, 757] on button "Book" at bounding box center [1310, 758] width 473 height 30
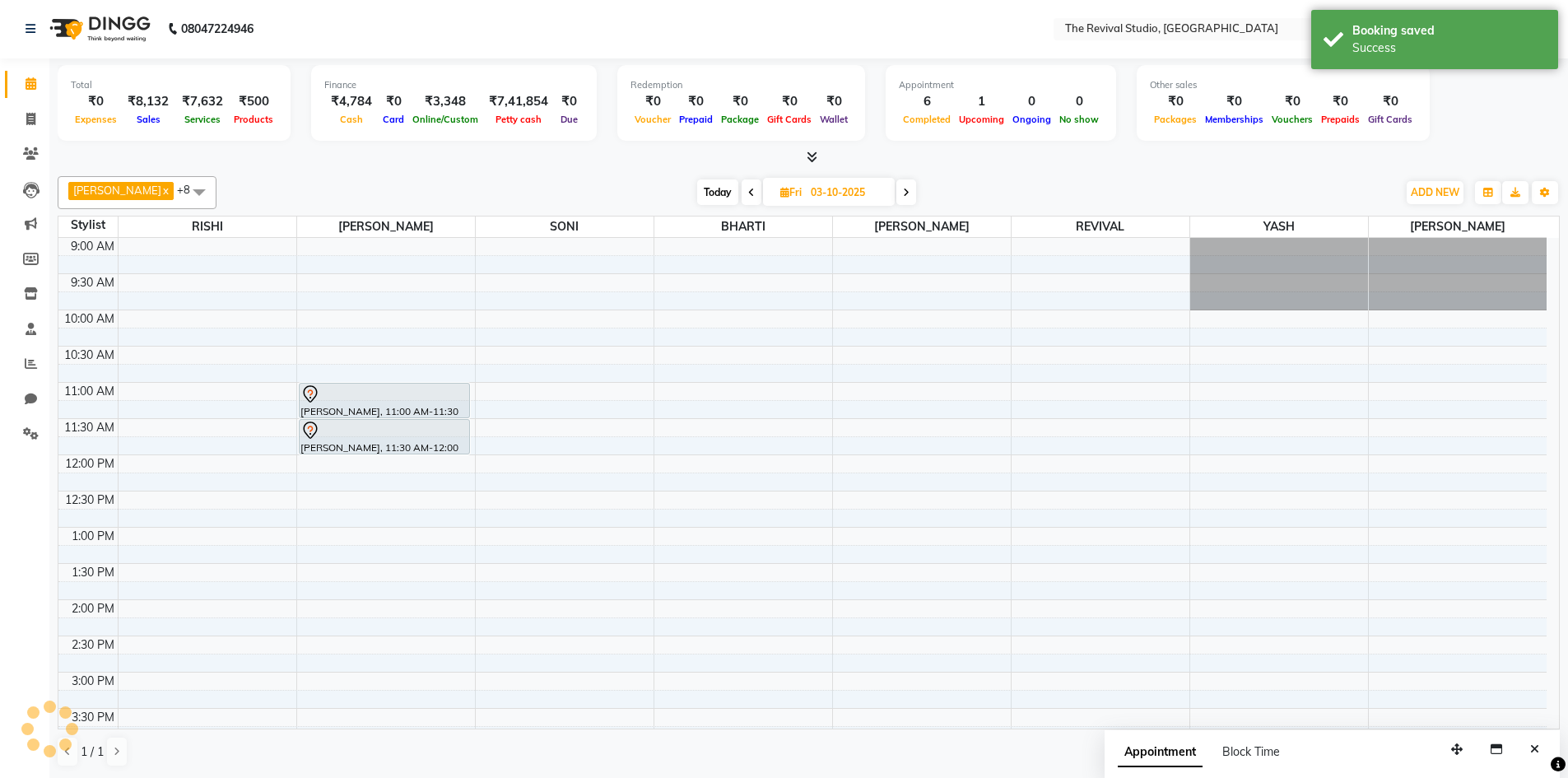
scroll to position [0, 0]
click at [1539, 746] on icon "Close" at bounding box center [1534, 750] width 9 height 12
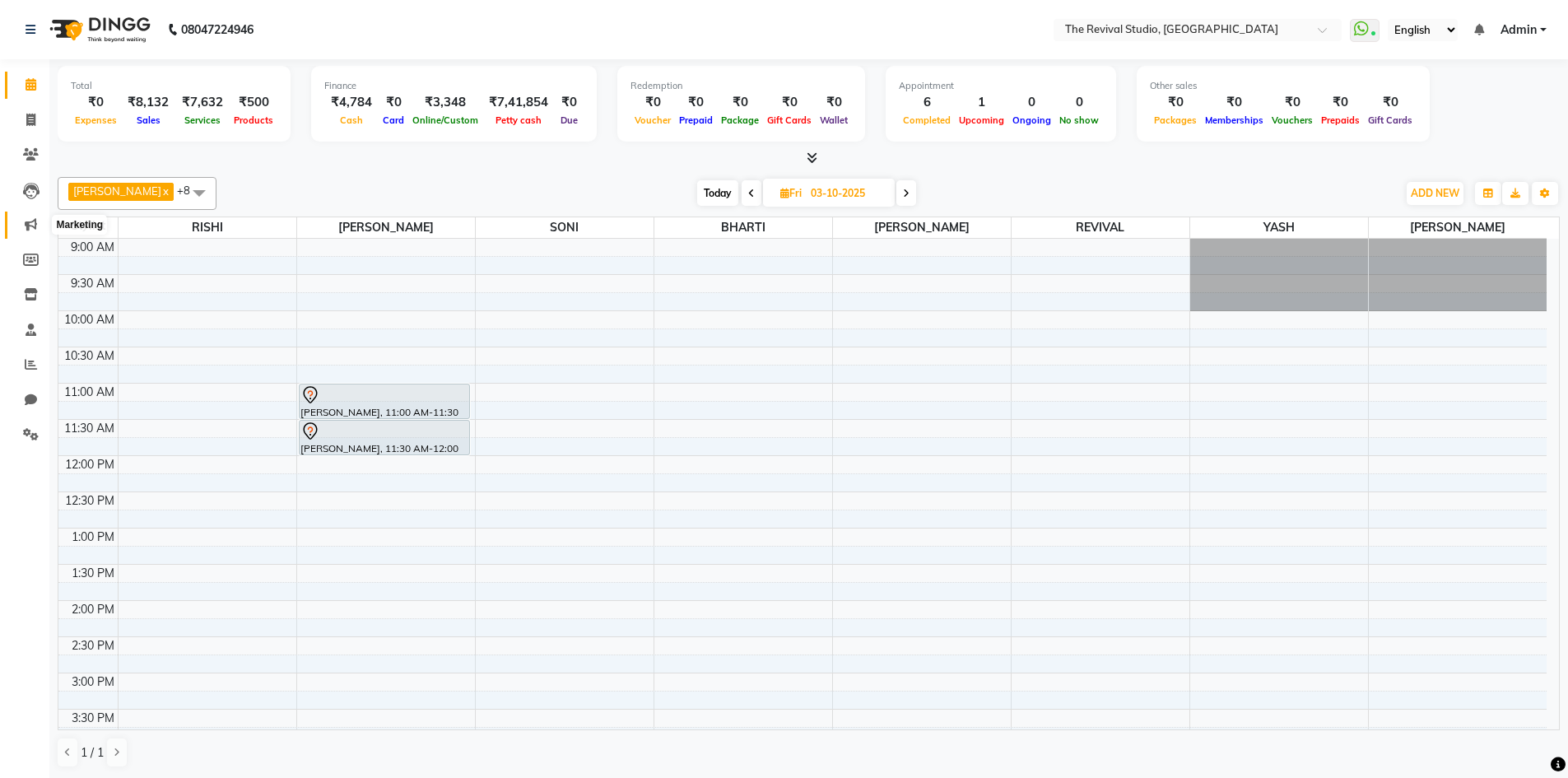
click at [39, 219] on span at bounding box center [31, 226] width 29 height 19
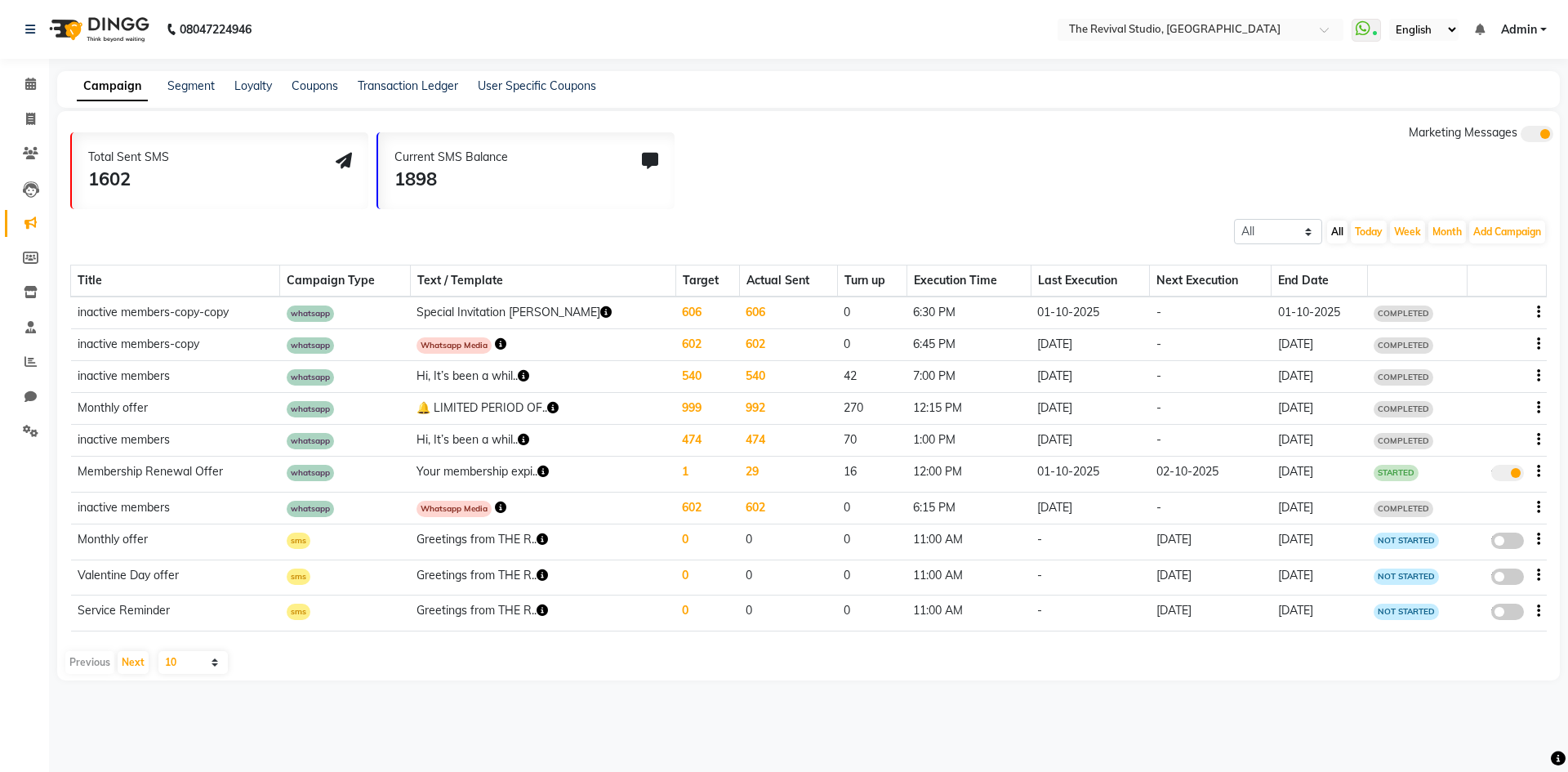
click at [600, 310] on icon "button" at bounding box center [606, 312] width 12 height 12
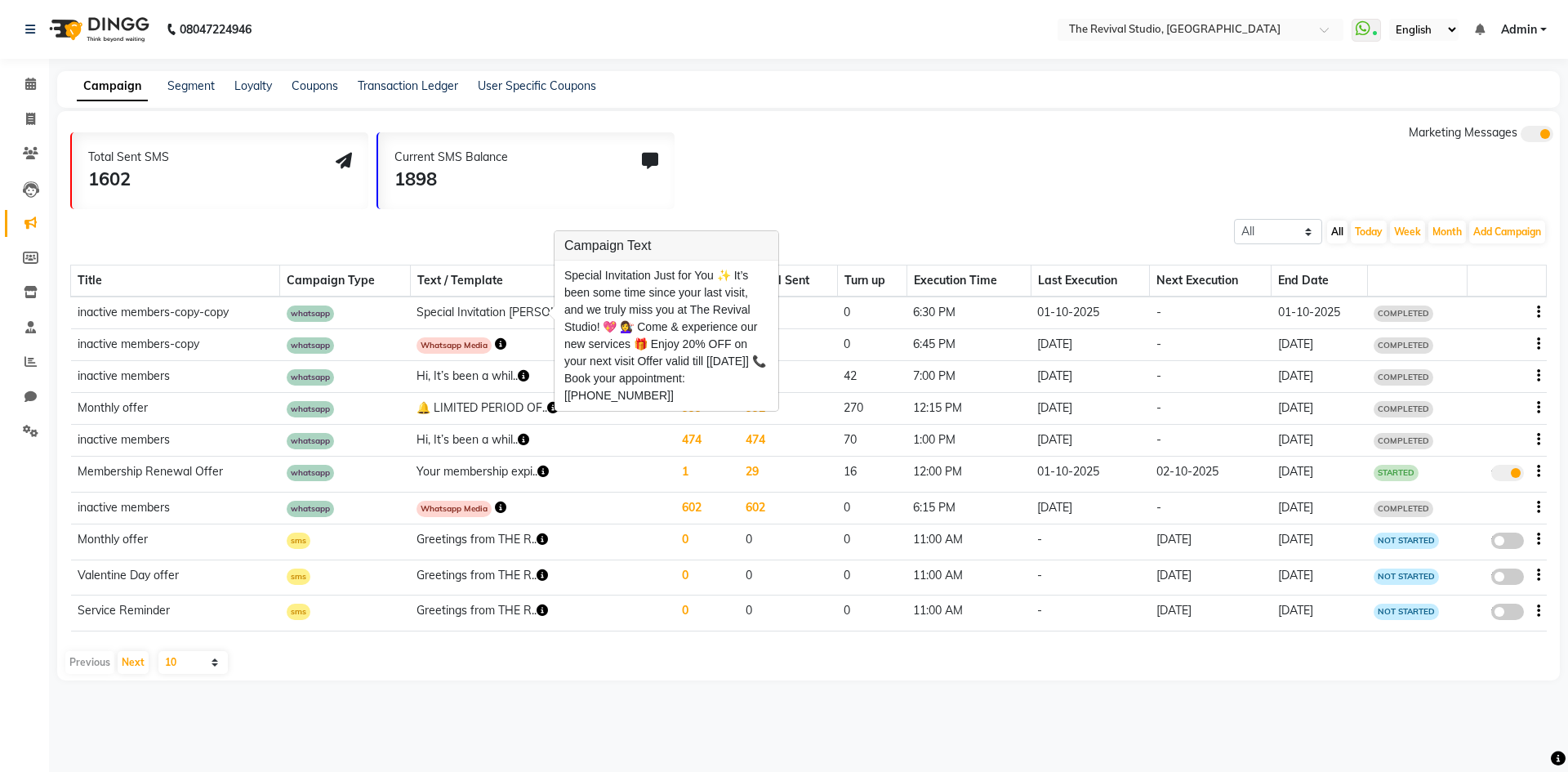
click at [867, 307] on td "0" at bounding box center [872, 312] width 69 height 33
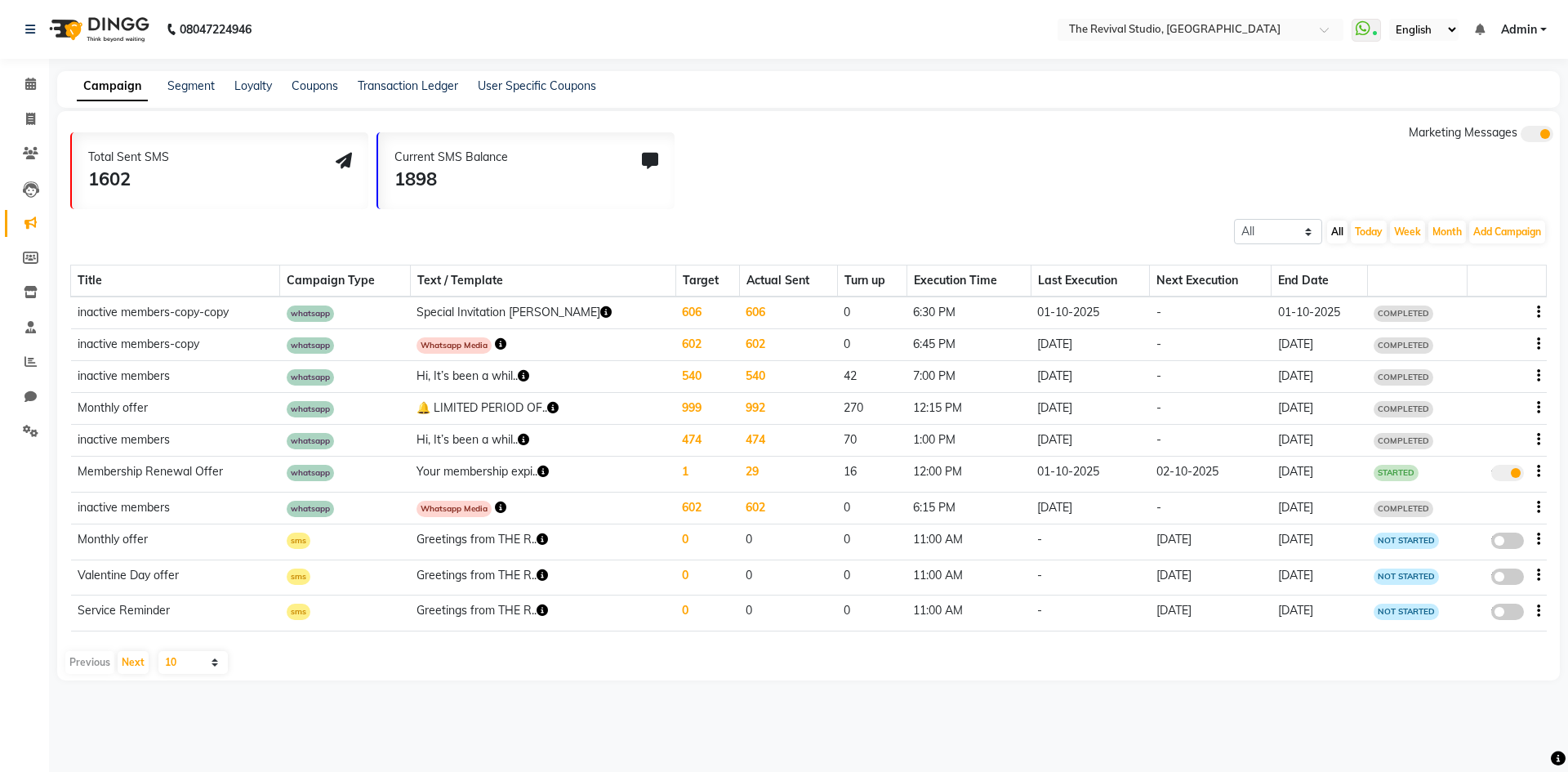
drag, startPoint x: 1144, startPoint y: 442, endPoint x: 1108, endPoint y: 454, distance: 37.9
click at [1150, 442] on td "-" at bounding box center [1210, 440] width 122 height 32
click at [36, 116] on icon at bounding box center [30, 118] width 9 height 12
select select "service"
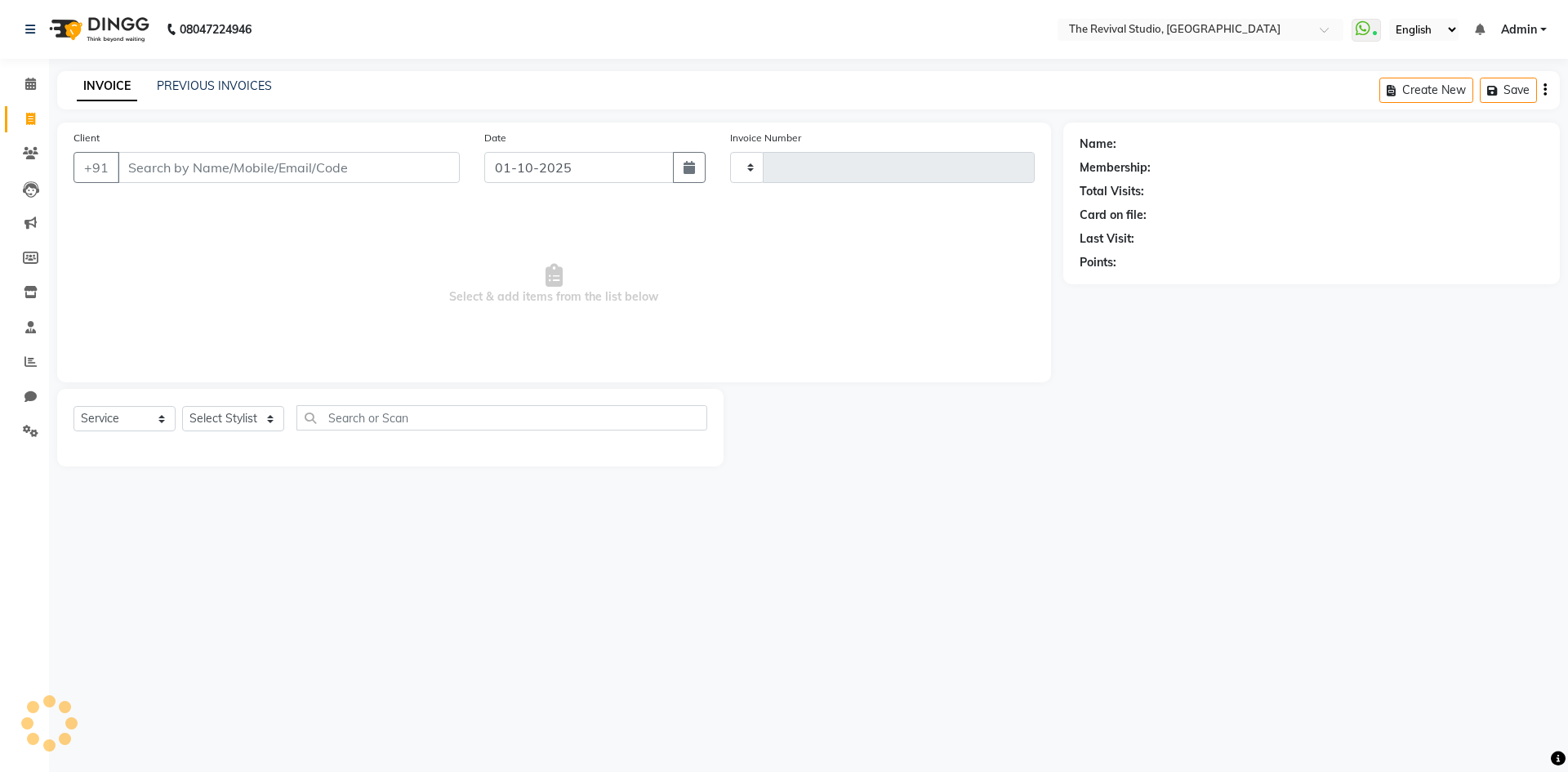
type input "1678"
select select "7991"
click at [339, 165] on input "Client" at bounding box center [288, 167] width 342 height 31
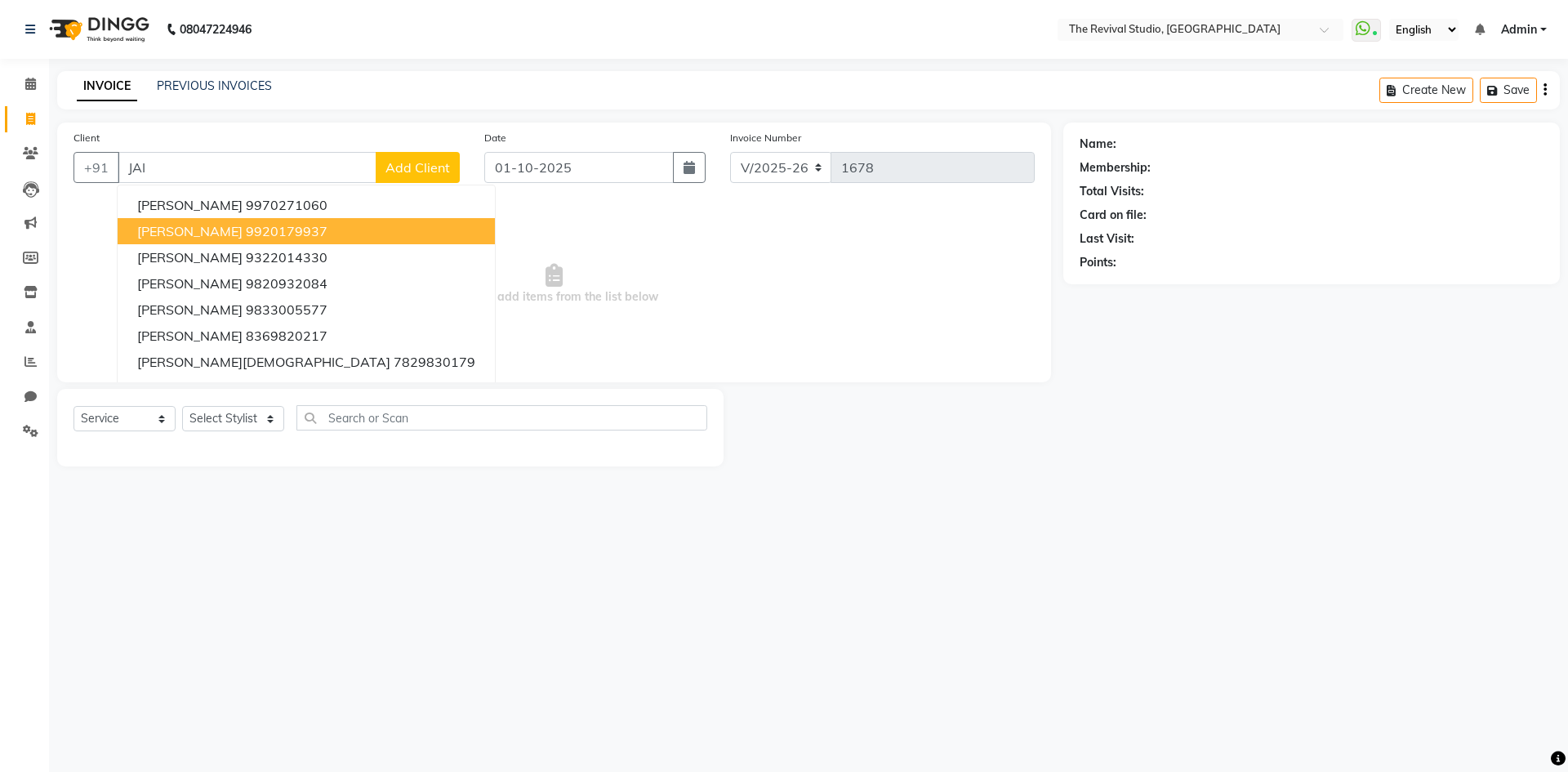
click at [236, 231] on span "[PERSON_NAME]" at bounding box center [190, 231] width 106 height 16
type input "9920179937"
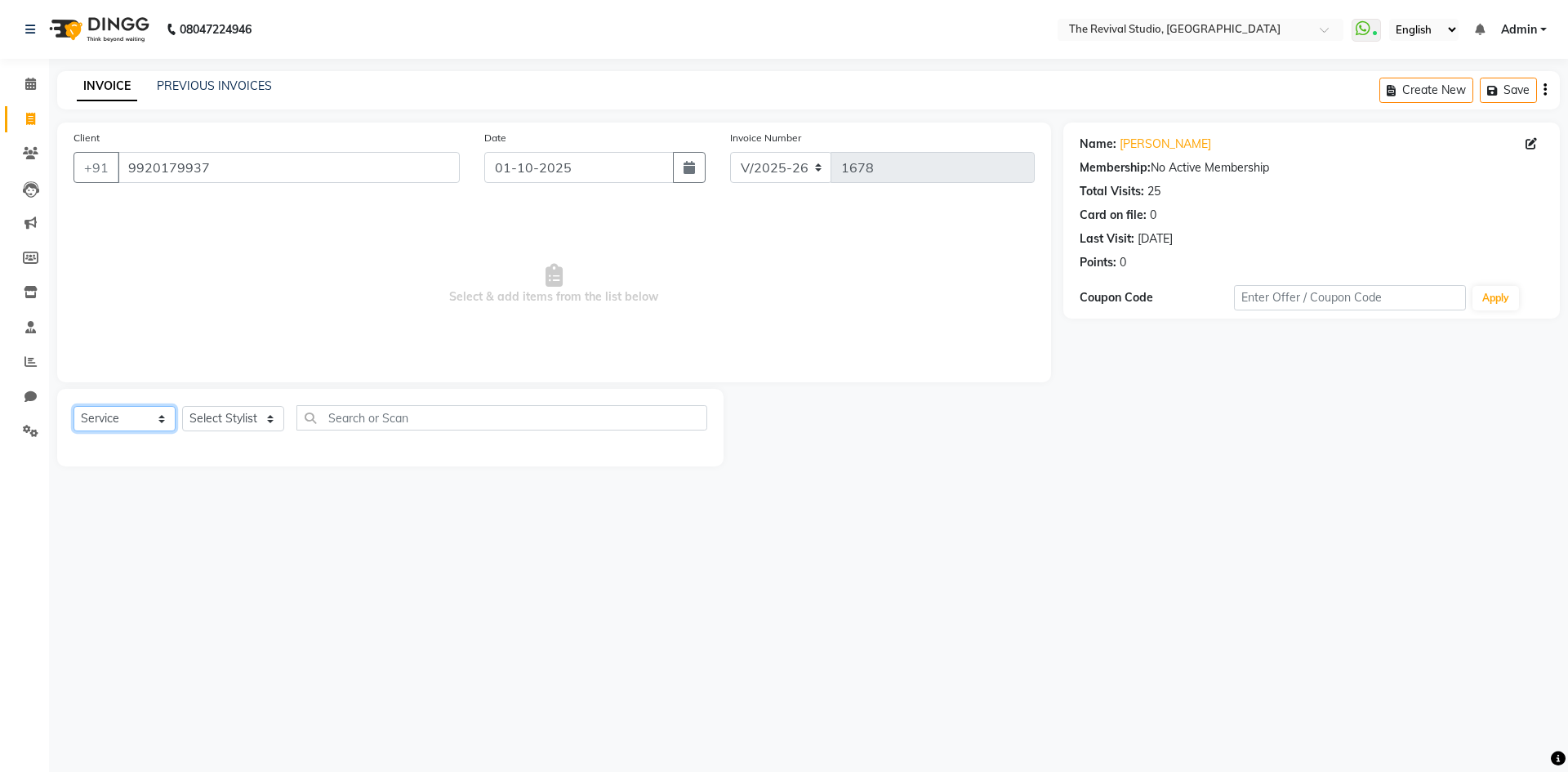
click at [154, 419] on select "Select Service Product Membership Package Voucher Prepaid Gift Card" at bounding box center [124, 418] width 102 height 25
click at [73, 406] on select "Select Service Product Membership Package Voucher Prepaid Gift Card" at bounding box center [124, 418] width 102 height 25
click at [252, 426] on select "Select Stylist BHARTI [PERSON_NAME] Dingg GAYATRI [PERSON_NAME] [PERSON_NAME] R…" at bounding box center [233, 418] width 102 height 25
select select "76730"
click at [182, 406] on select "Select Stylist BHARTI [PERSON_NAME] Dingg GAYATRI [PERSON_NAME] [PERSON_NAME] R…" at bounding box center [233, 418] width 102 height 25
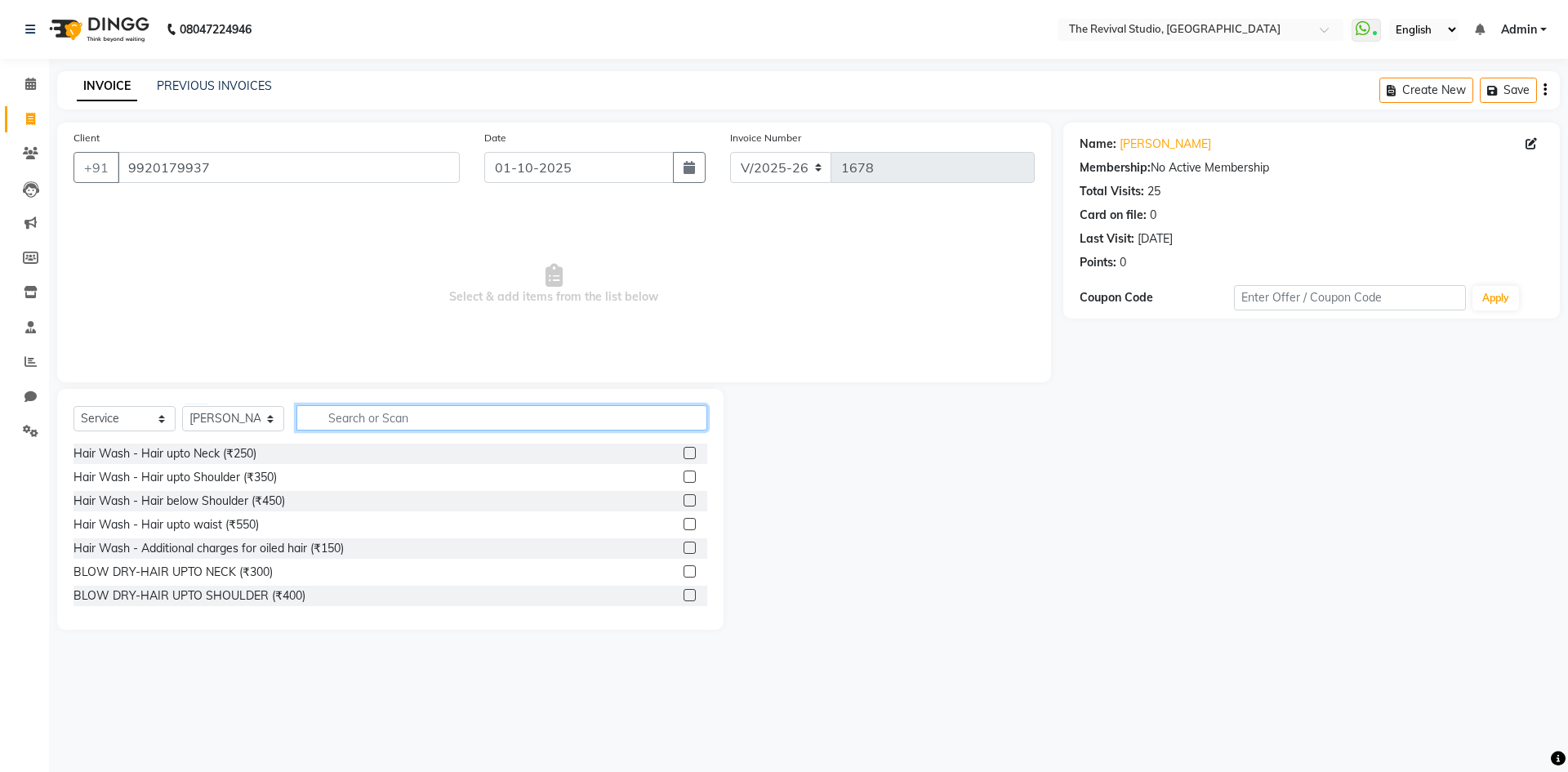
click at [366, 409] on input "text" at bounding box center [501, 417] width 411 height 25
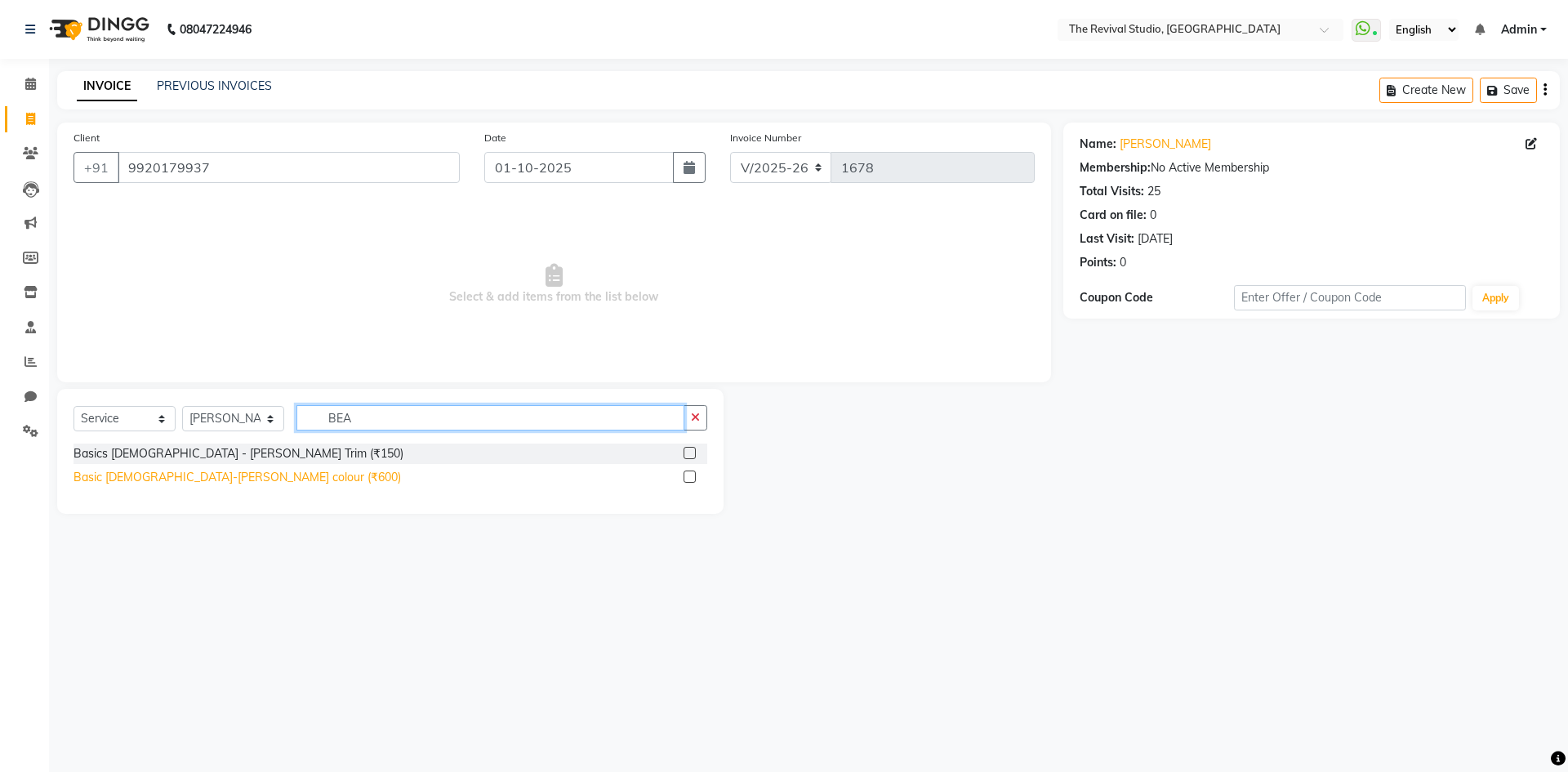
type input "BEA"
click at [214, 478] on div "Basic [DEMOGRAPHIC_DATA]-[PERSON_NAME] colour (₹600)" at bounding box center [236, 478] width 328 height 17
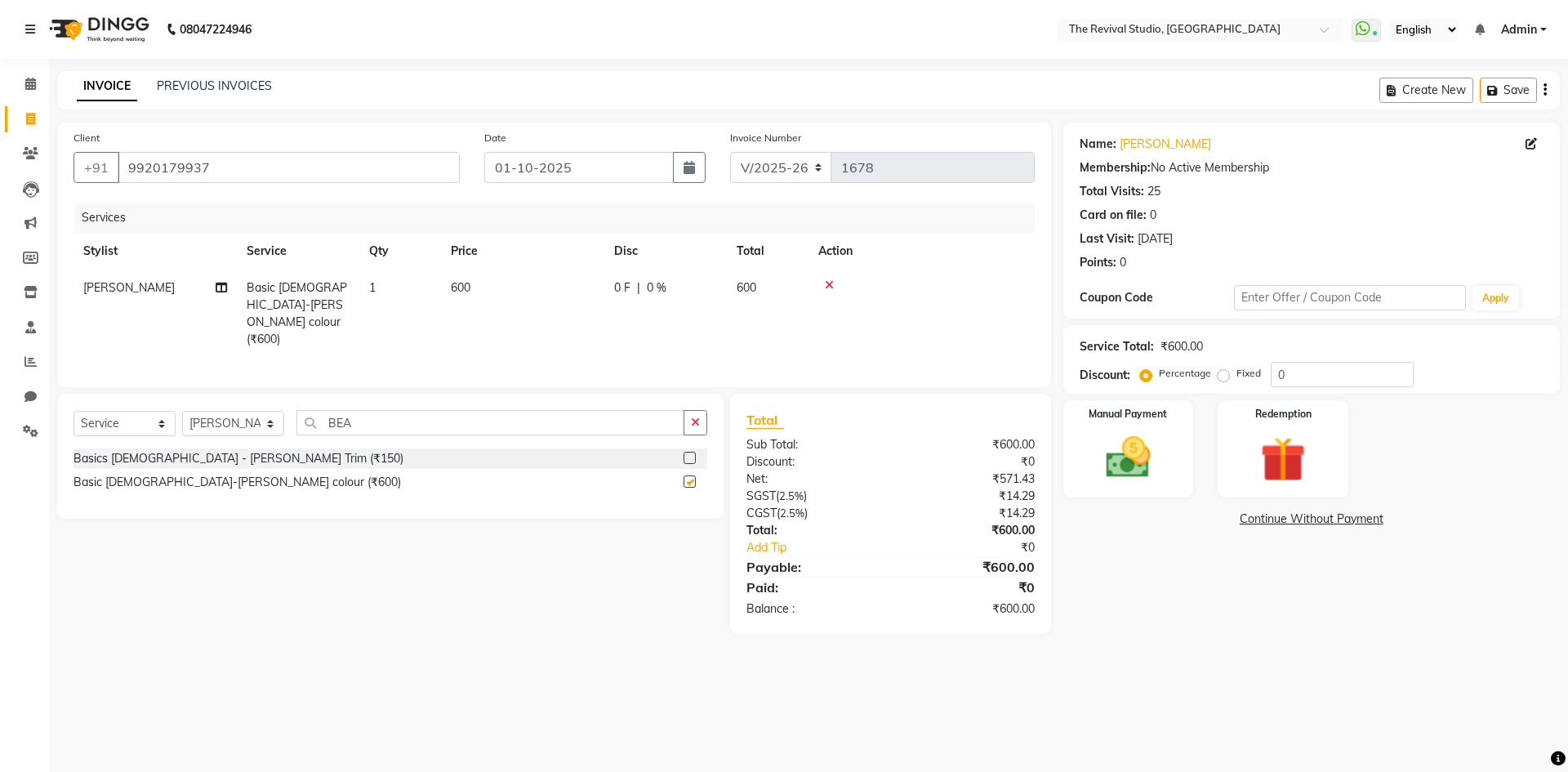
checkbox input "false"
click at [485, 296] on td "600" at bounding box center [523, 313] width 163 height 88
select select "76730"
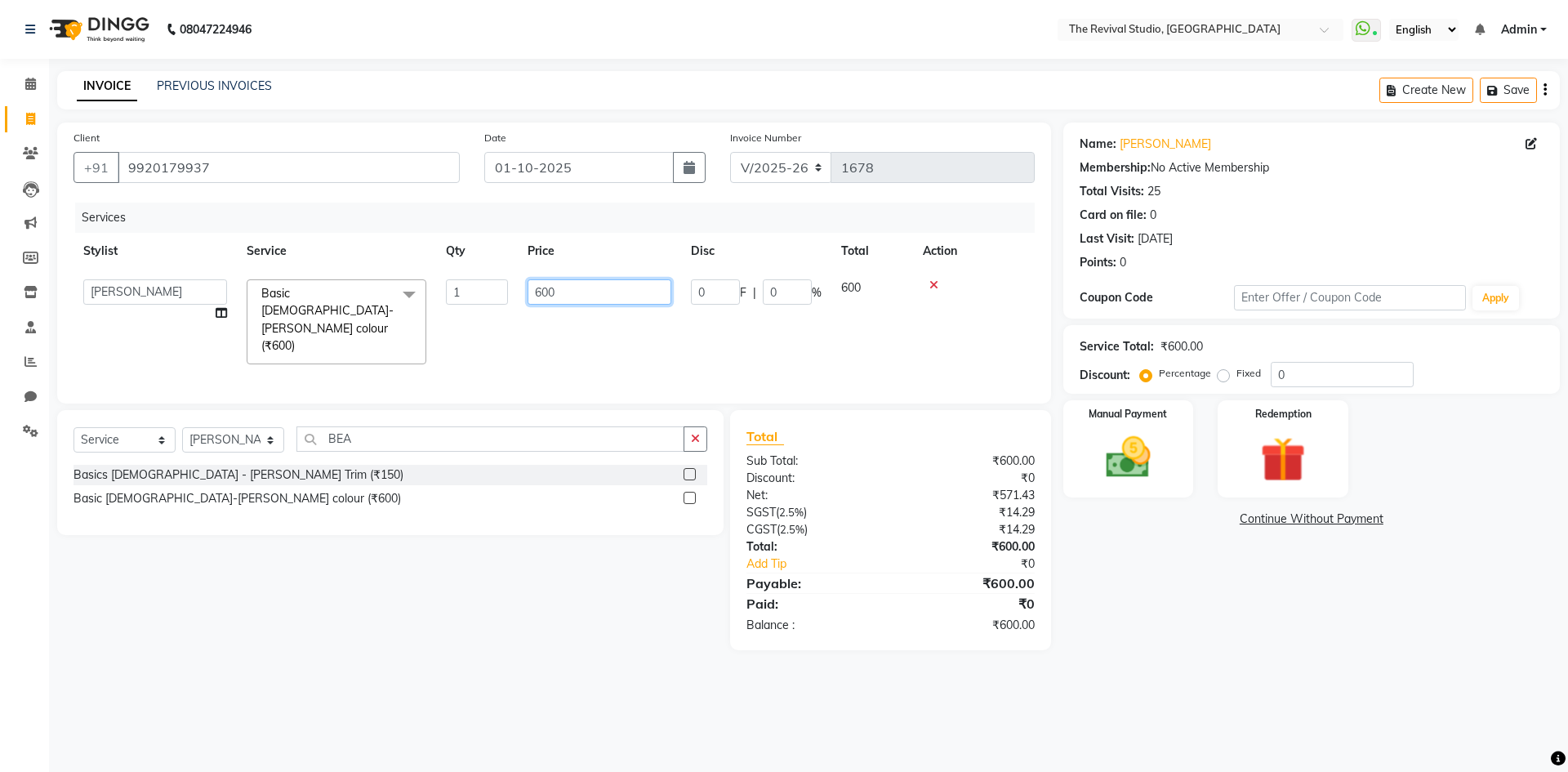
click at [566, 285] on input "600" at bounding box center [600, 292] width 144 height 25
type input "6"
type input "200"
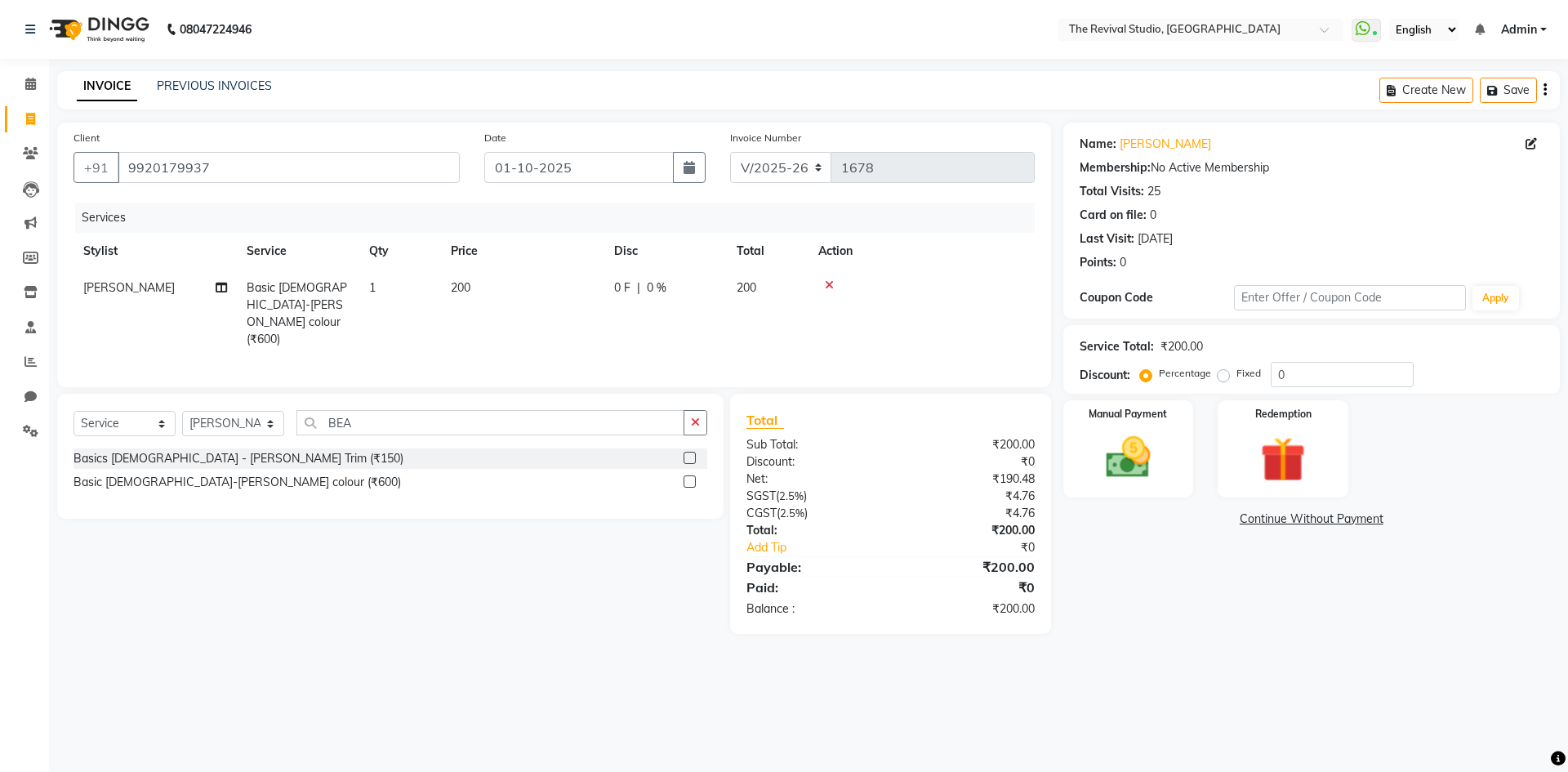
click at [548, 340] on div "Services Stylist Service Qty Price Disc Total Action [PERSON_NAME] Basic [DEMOG…" at bounding box center [554, 286] width 961 height 168
drag, startPoint x: 1163, startPoint y: 447, endPoint x: 1180, endPoint y: 455, distance: 18.8
click at [1163, 447] on img at bounding box center [1128, 458] width 76 height 54
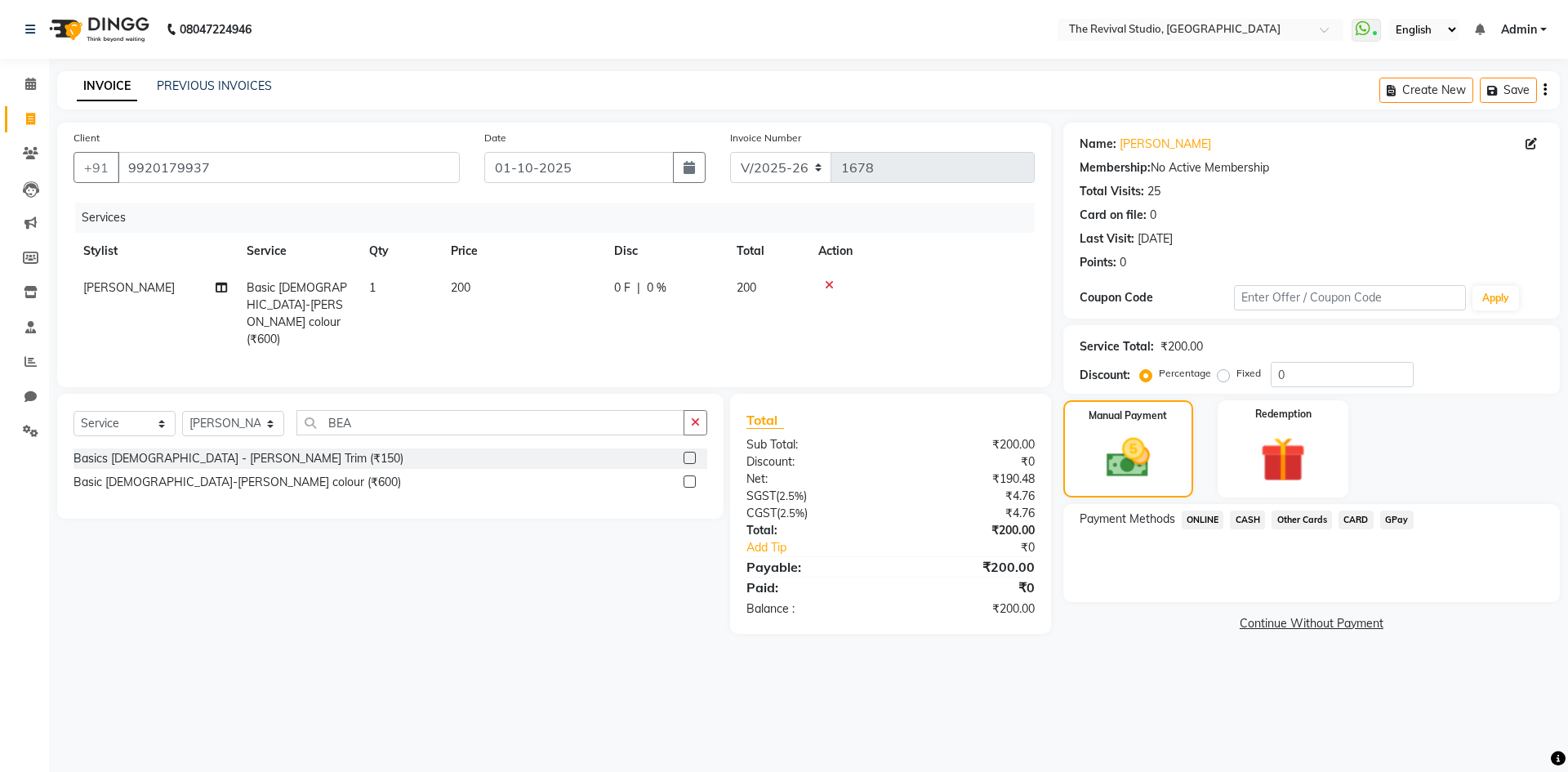
click at [1255, 518] on span "CASH" at bounding box center [1247, 520] width 36 height 19
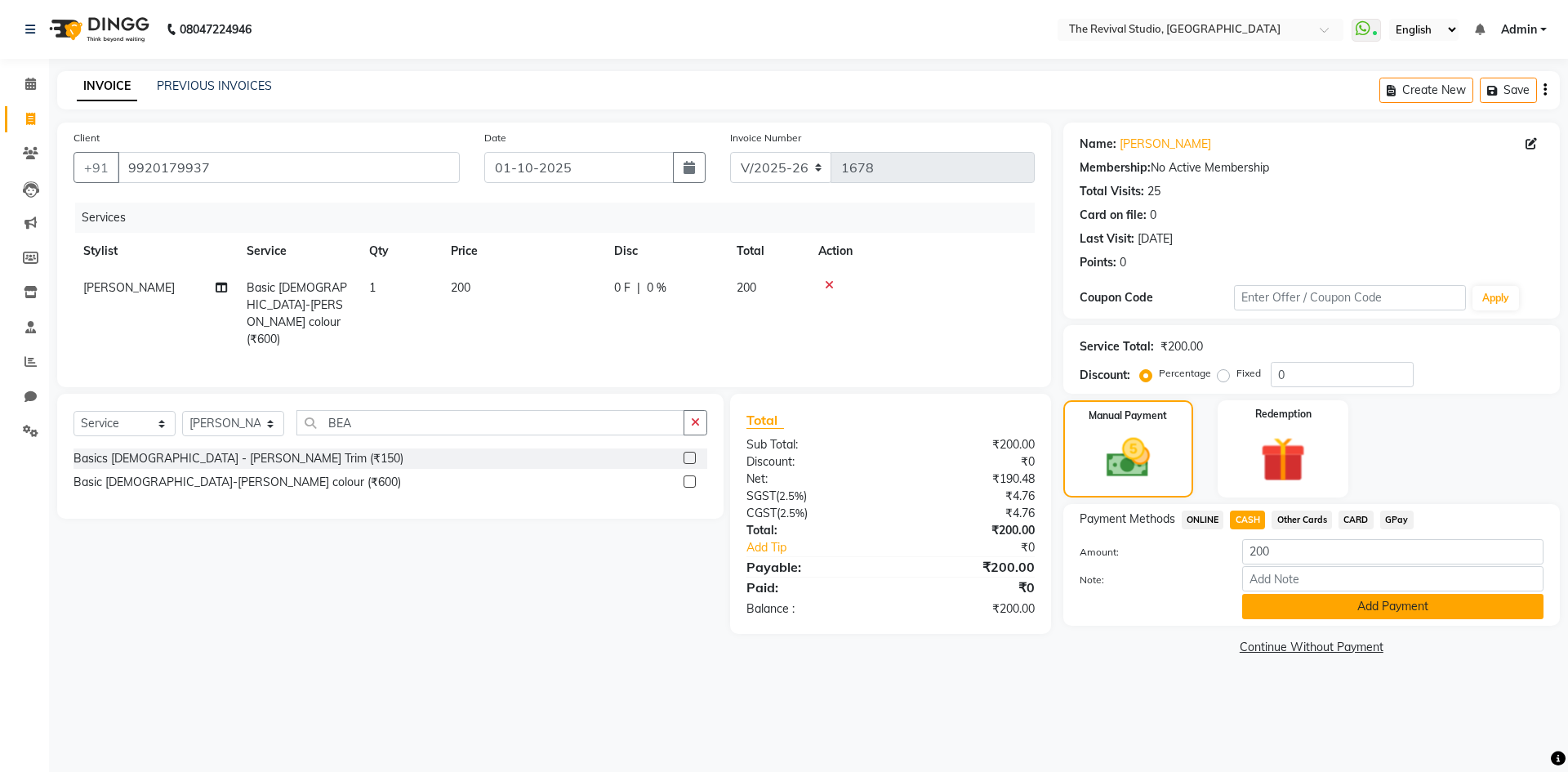
click at [1275, 615] on button "Add Payment" at bounding box center [1392, 607] width 301 height 25
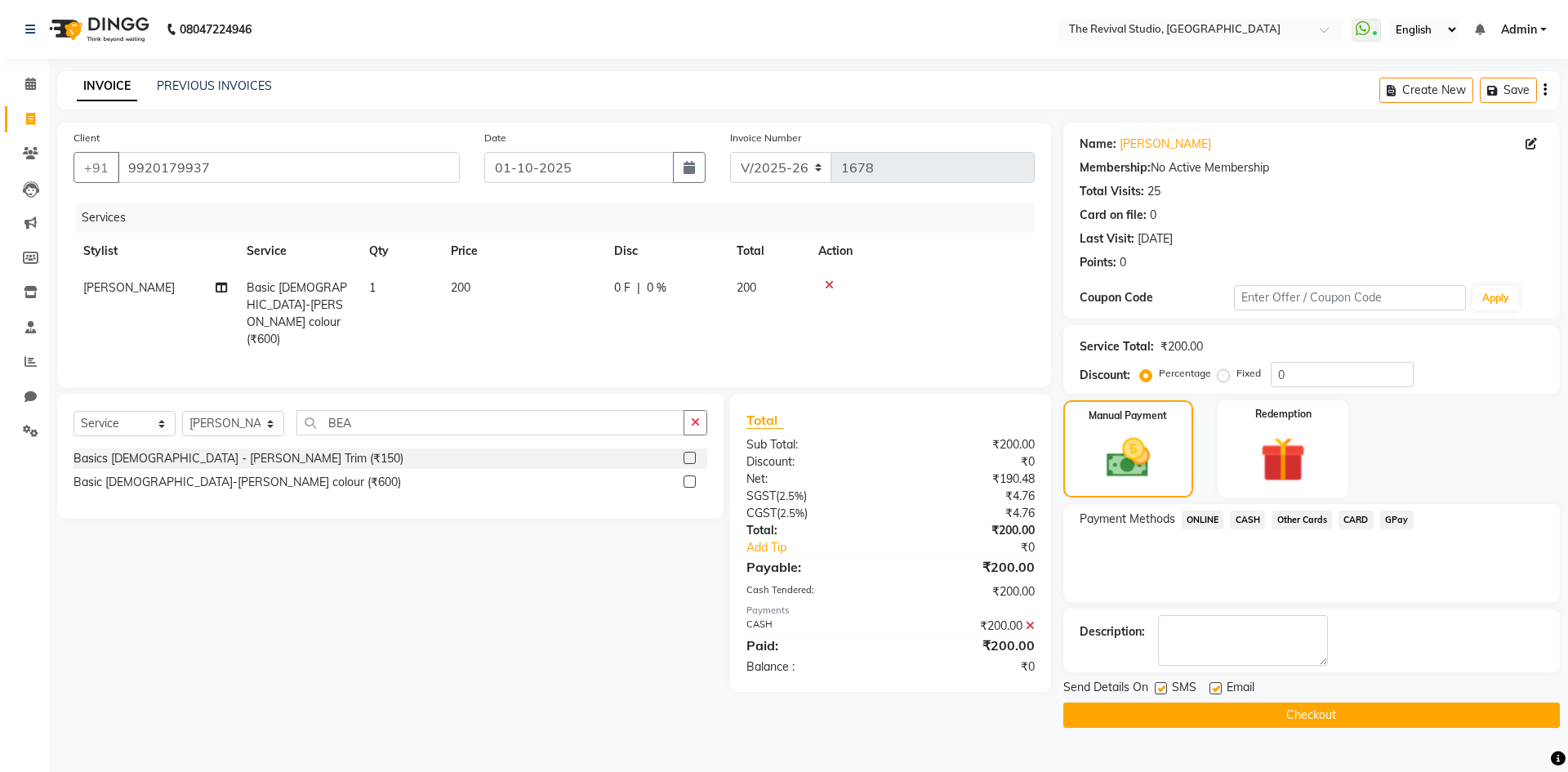
click at [1269, 710] on button "Checkout" at bounding box center [1311, 715] width 496 height 25
